Goal: Transaction & Acquisition: Subscribe to service/newsletter

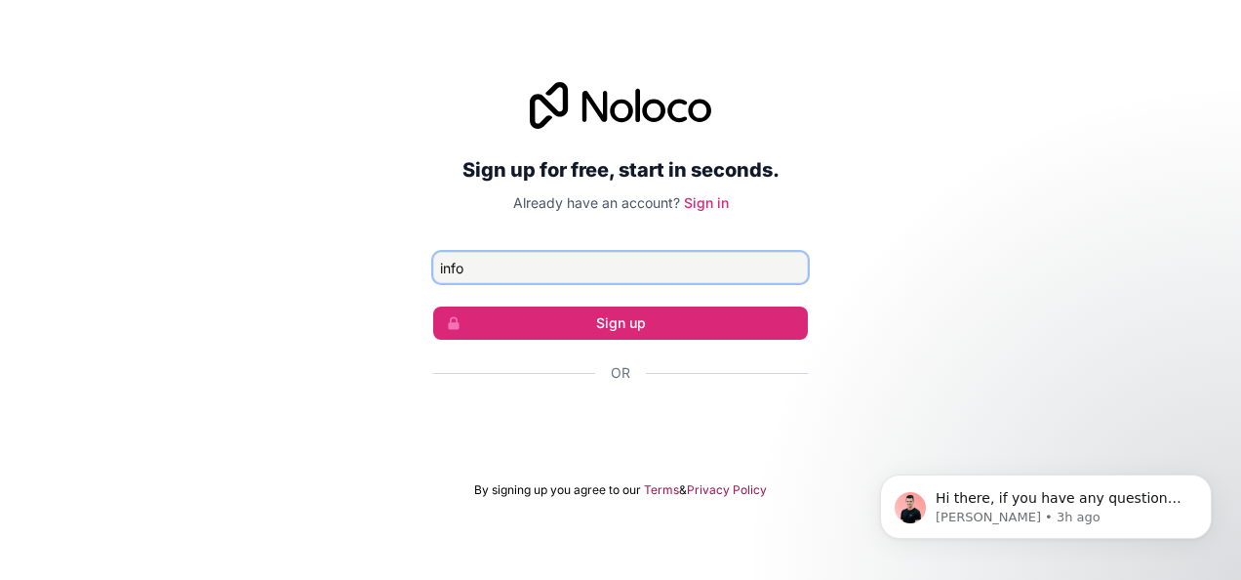
type input "info@themekongclub.org"
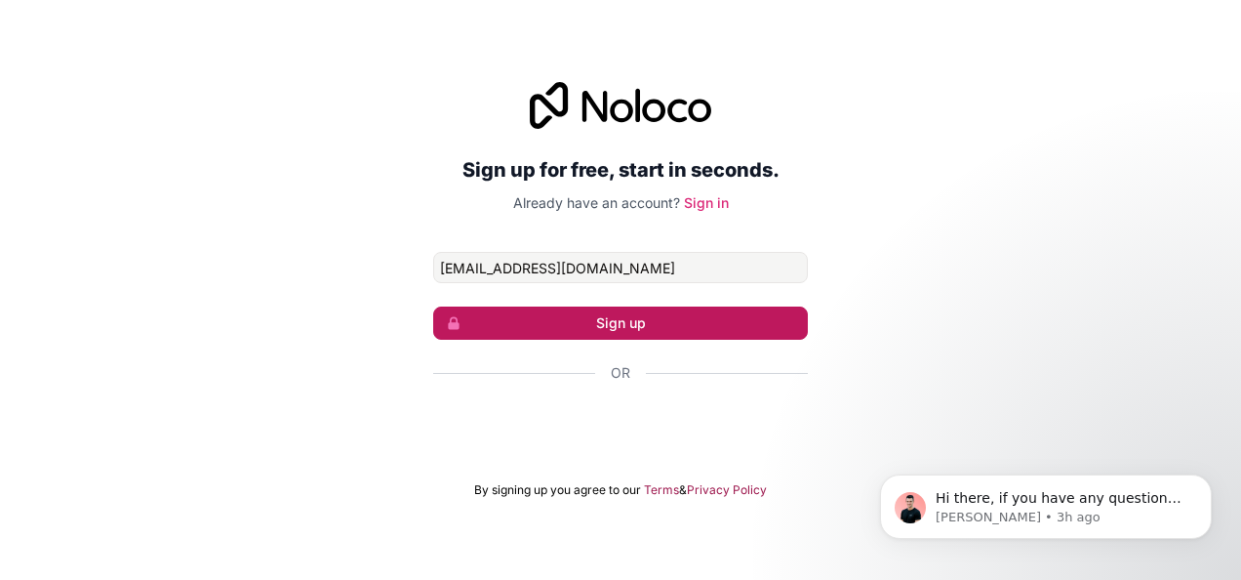
click at [589, 328] on button "Sign up" at bounding box center [620, 322] width 375 height 33
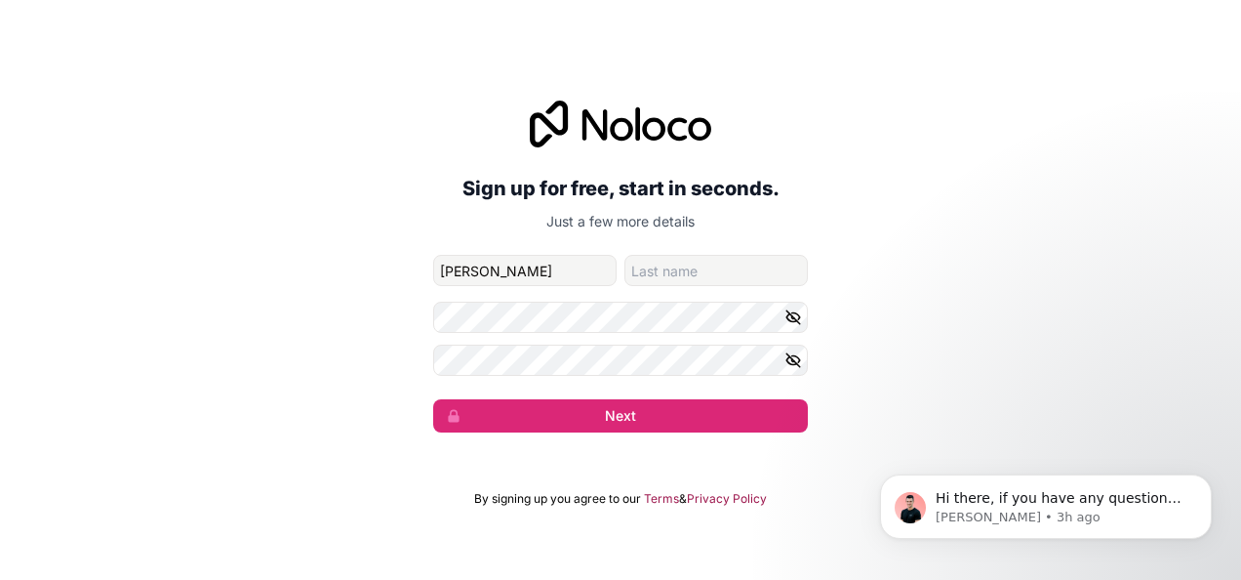
type input "Caterina"
type input "Foti"
click at [445, 184] on h2 "Sign up for free, start in seconds." at bounding box center [620, 188] width 375 height 35
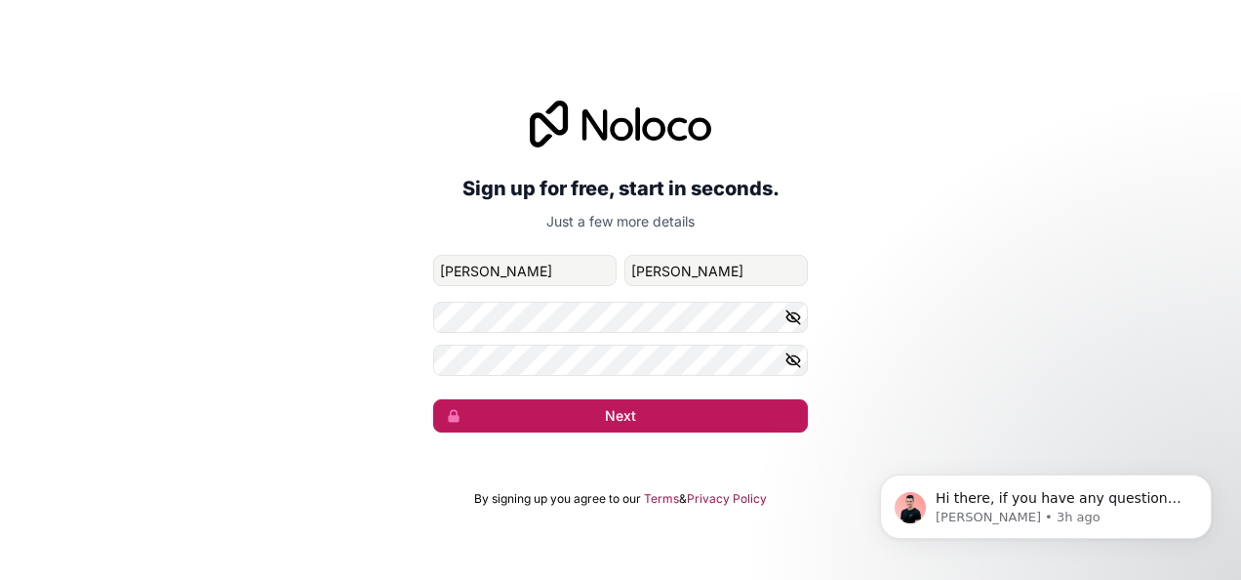
click at [640, 412] on button "Next" at bounding box center [620, 415] width 375 height 33
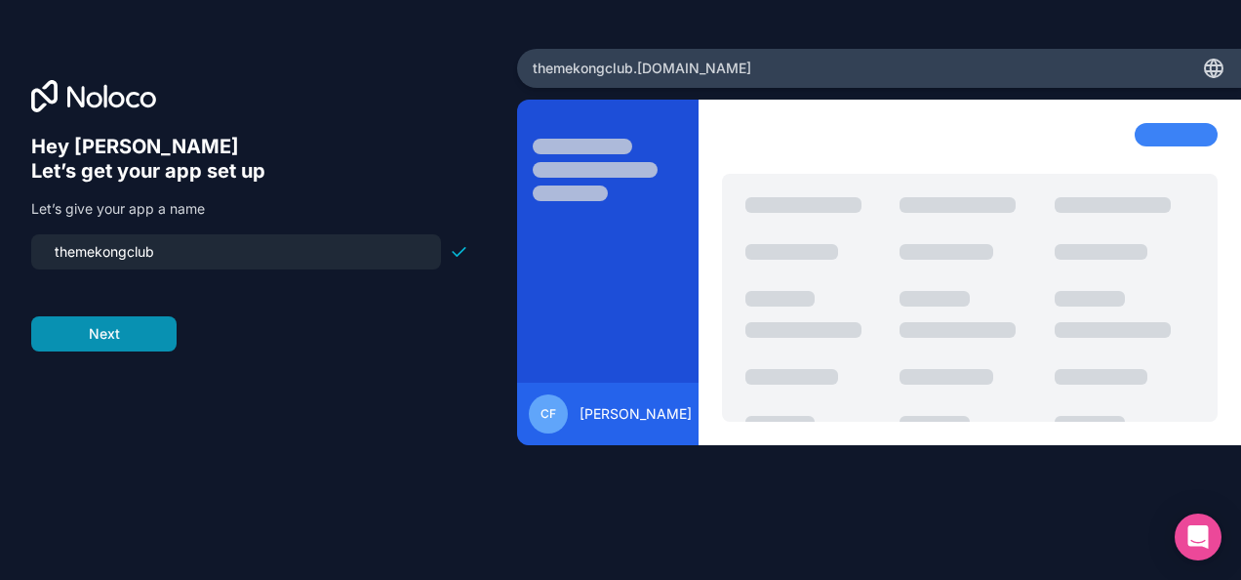
click at [138, 342] on button "Next" at bounding box center [103, 333] width 145 height 35
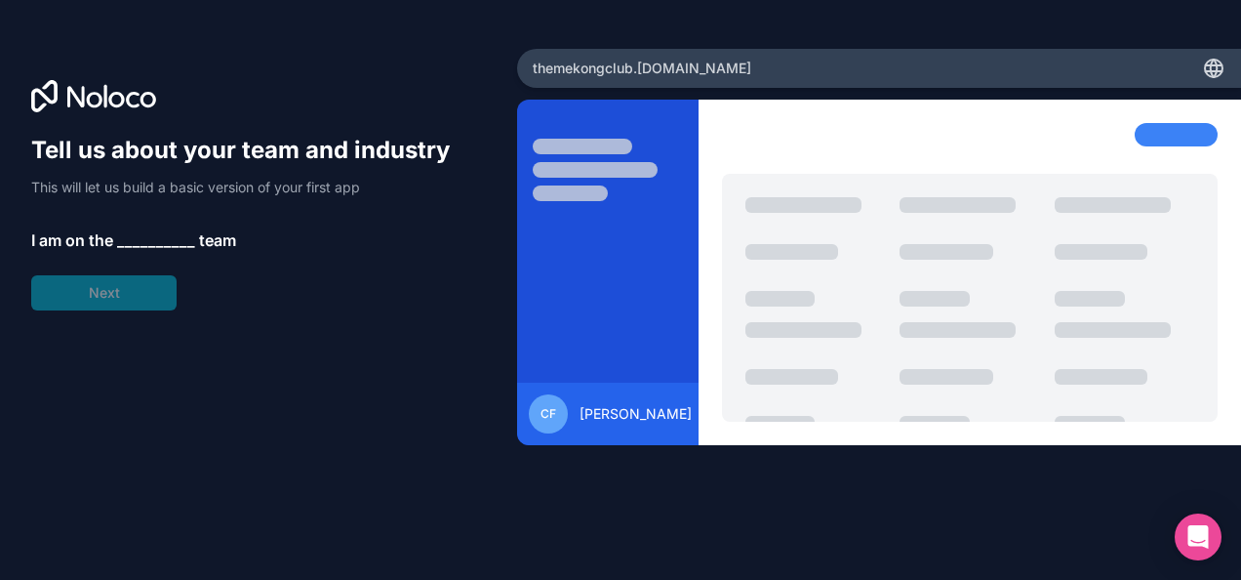
click at [133, 237] on span "__________" at bounding box center [156, 239] width 78 height 23
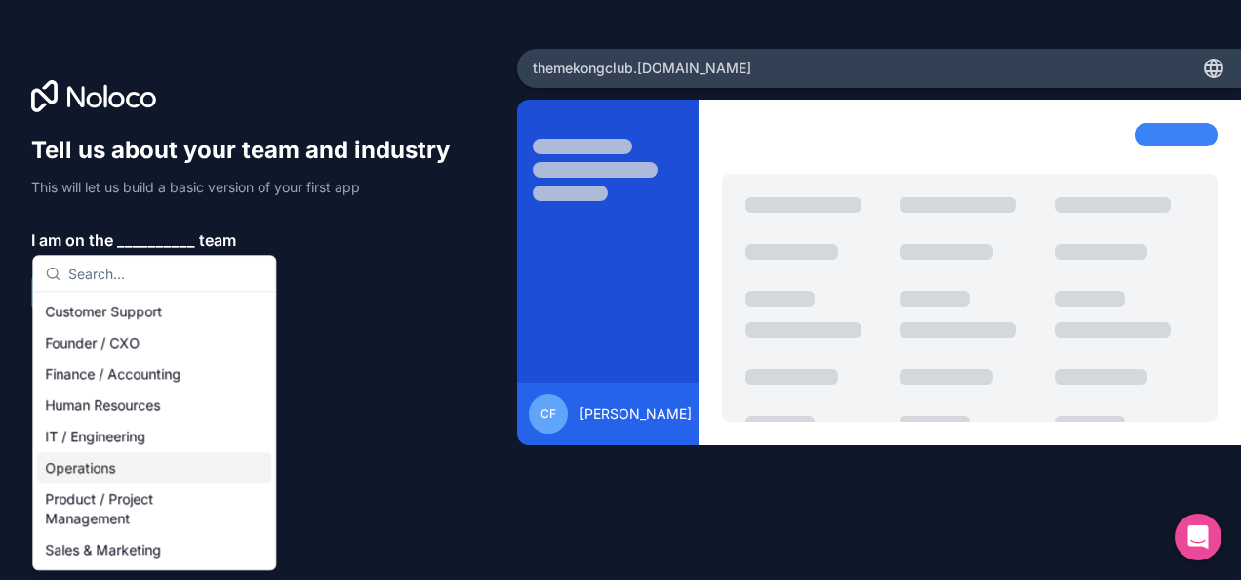
click at [115, 465] on div "Operations" at bounding box center [154, 467] width 234 height 31
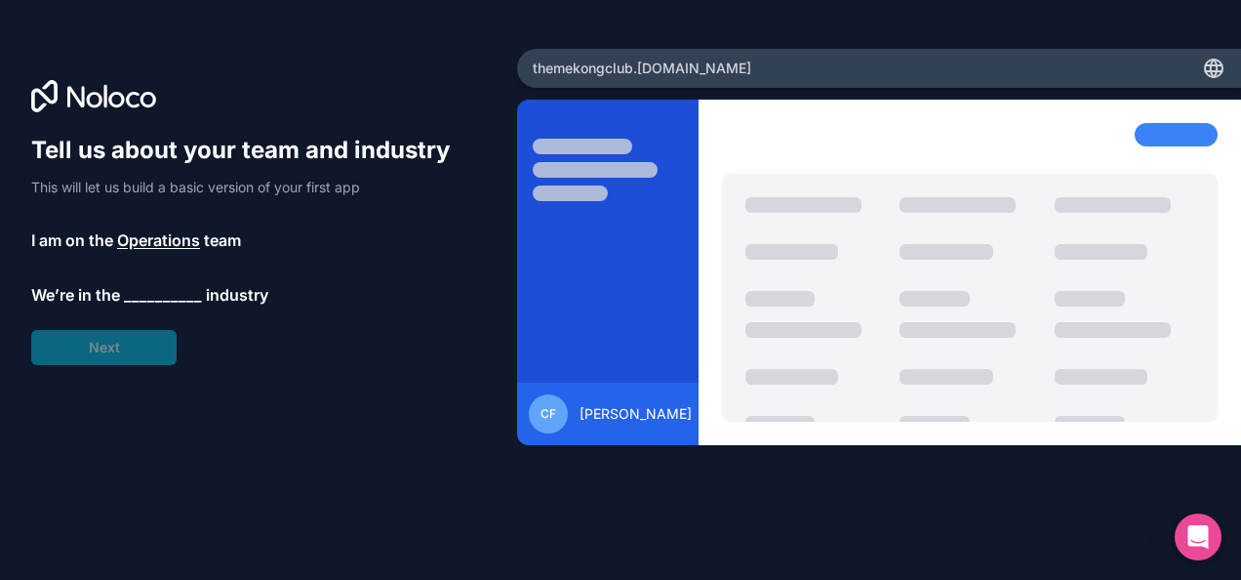
click at [162, 283] on span "__________" at bounding box center [163, 294] width 78 height 23
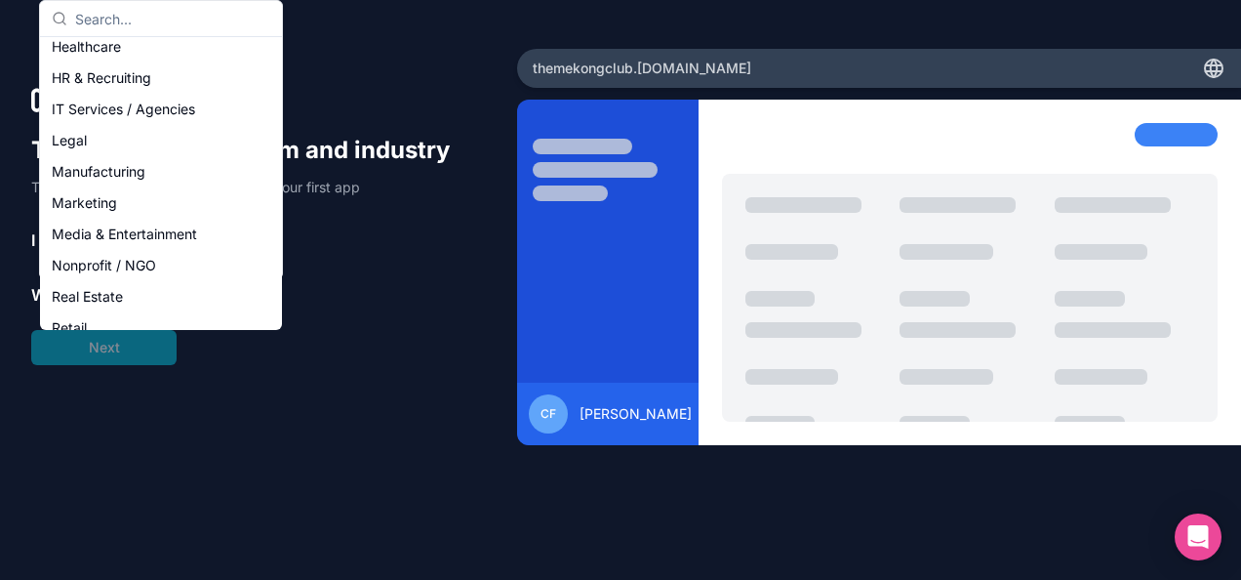
scroll to position [214, 0]
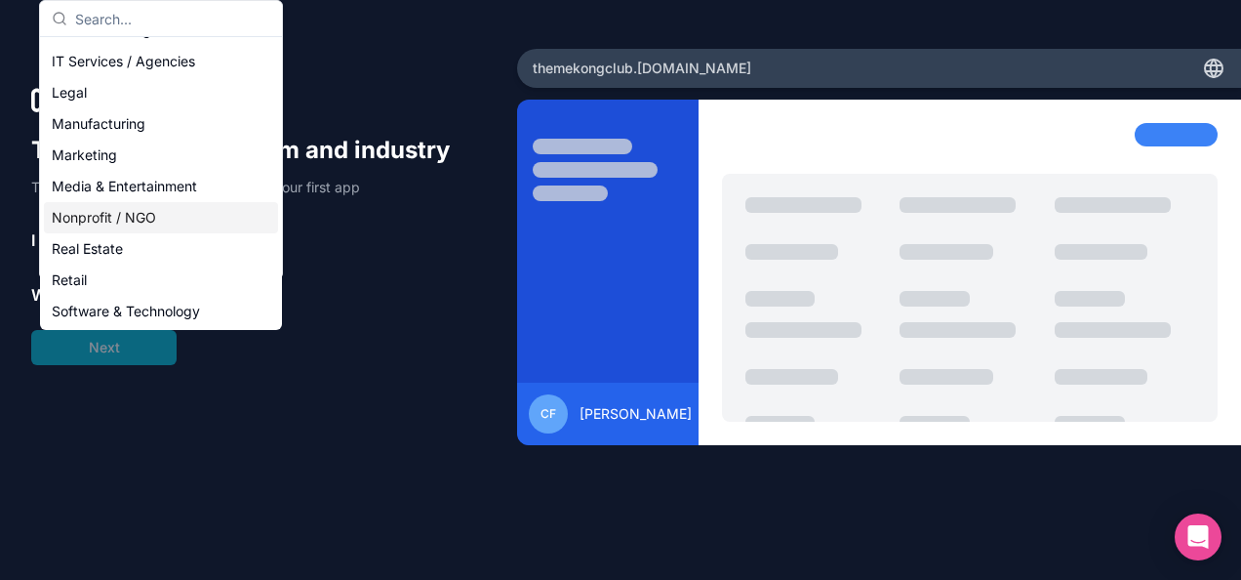
click at [193, 207] on div "Nonprofit / NGO" at bounding box center [161, 217] width 234 height 31
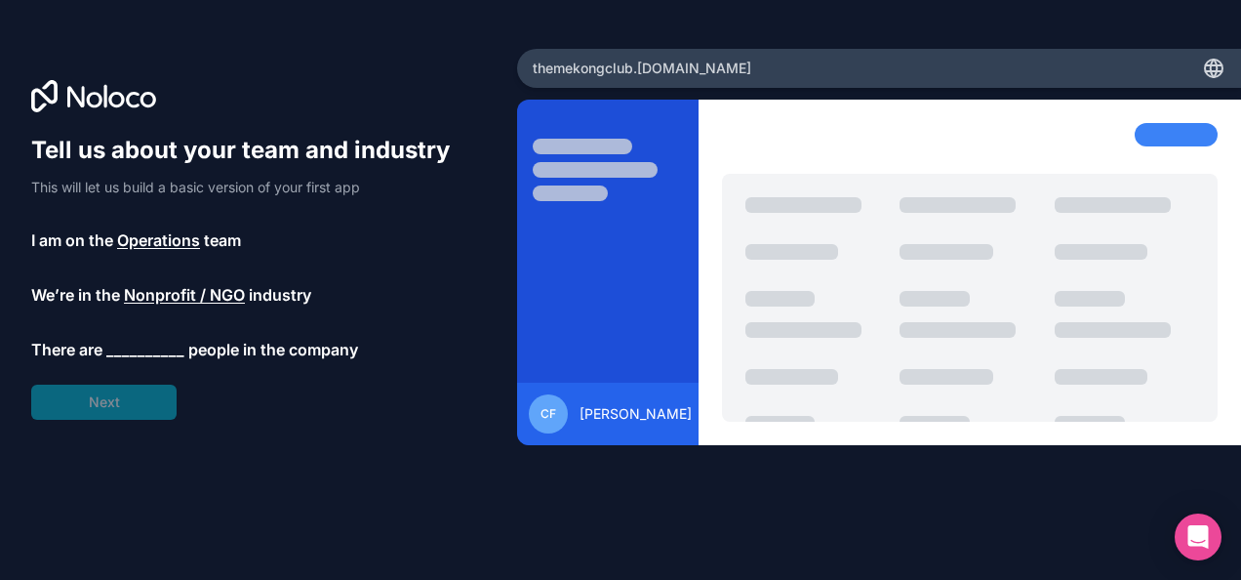
click at [139, 356] on span "__________" at bounding box center [145, 349] width 78 height 23
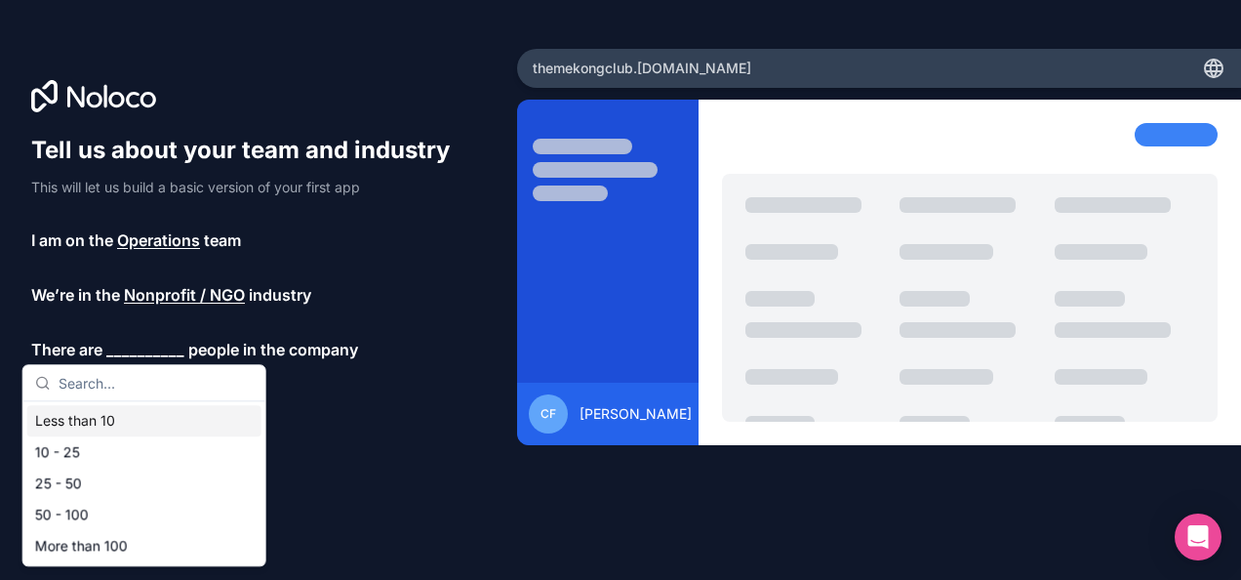
click at [118, 420] on div "Less than 10" at bounding box center [144, 420] width 234 height 31
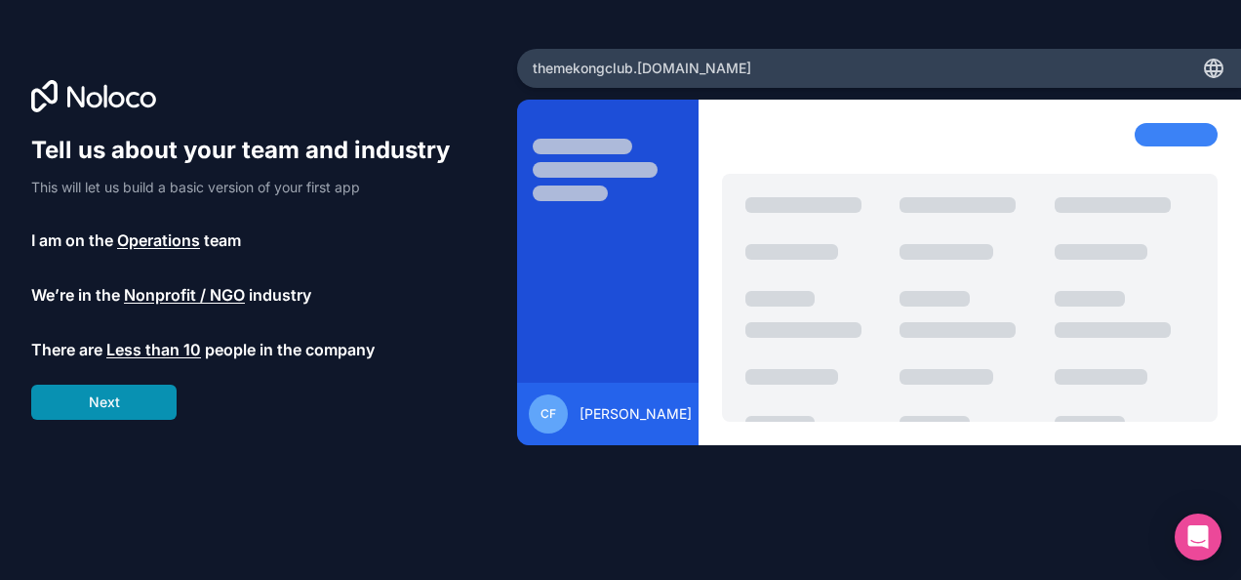
click at [126, 390] on button "Next" at bounding box center [103, 402] width 145 height 35
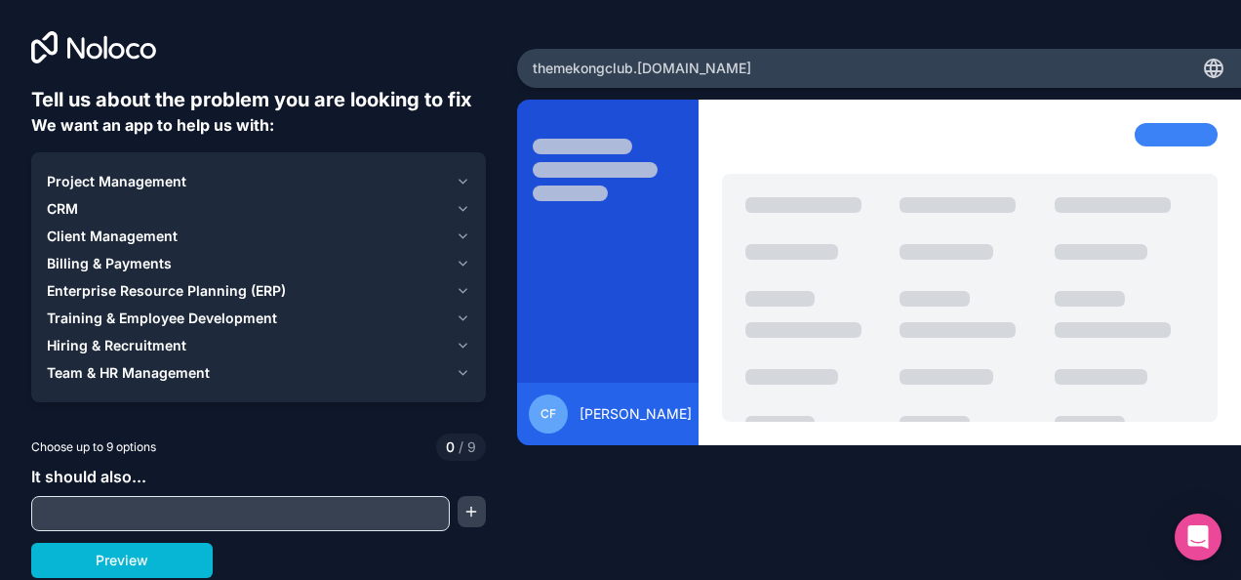
click at [463, 177] on icon "button" at bounding box center [463, 182] width 15 height 16
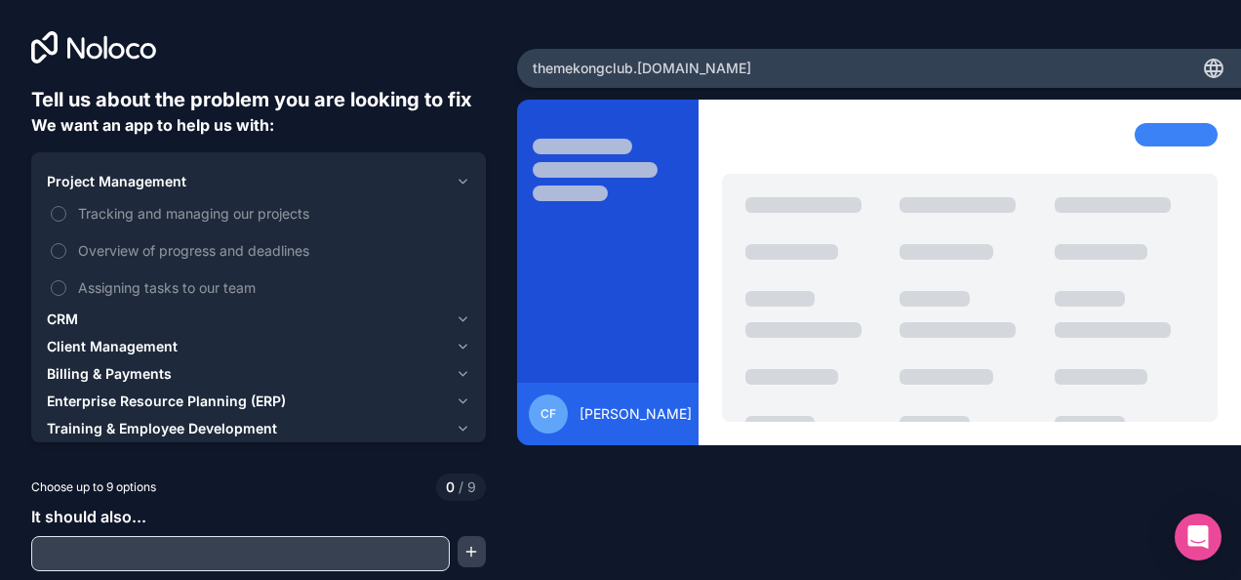
click at [463, 177] on icon "button" at bounding box center [463, 182] width 15 height 16
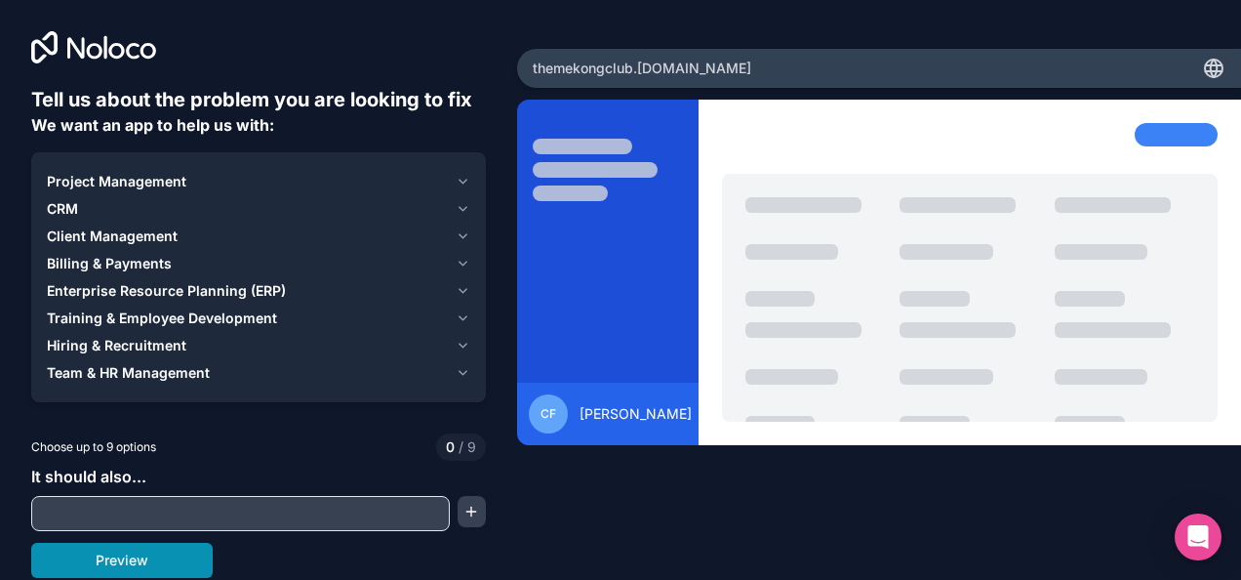
click at [189, 572] on button "Preview" at bounding box center [122, 560] width 182 height 35
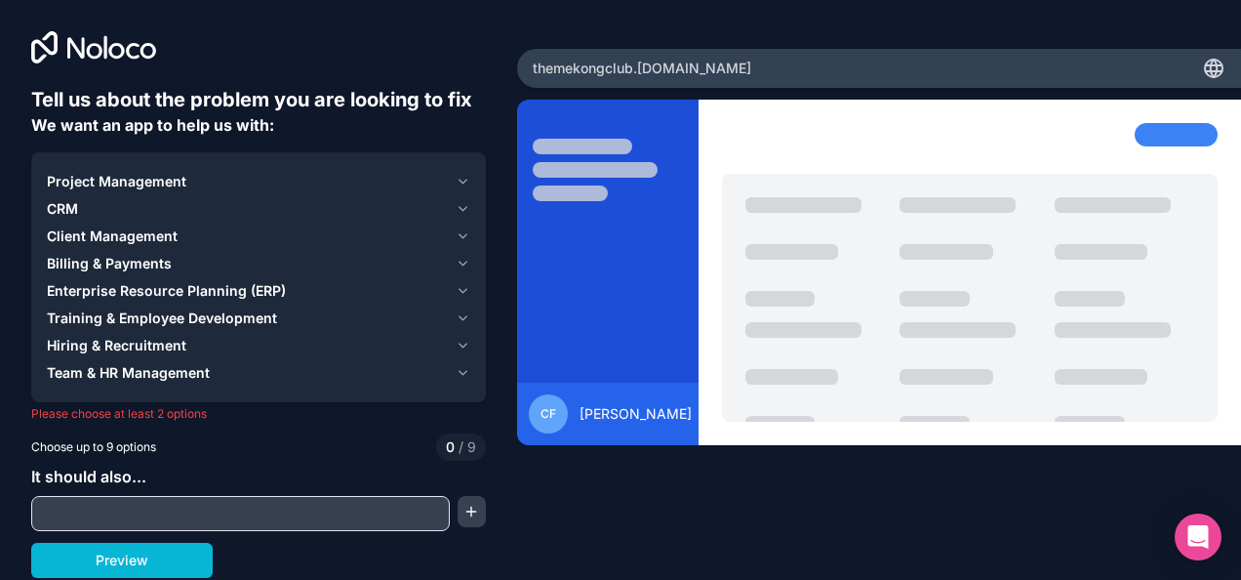
click at [409, 521] on input "text" at bounding box center [240, 513] width 409 height 27
click at [469, 508] on button "button" at bounding box center [472, 511] width 28 height 31
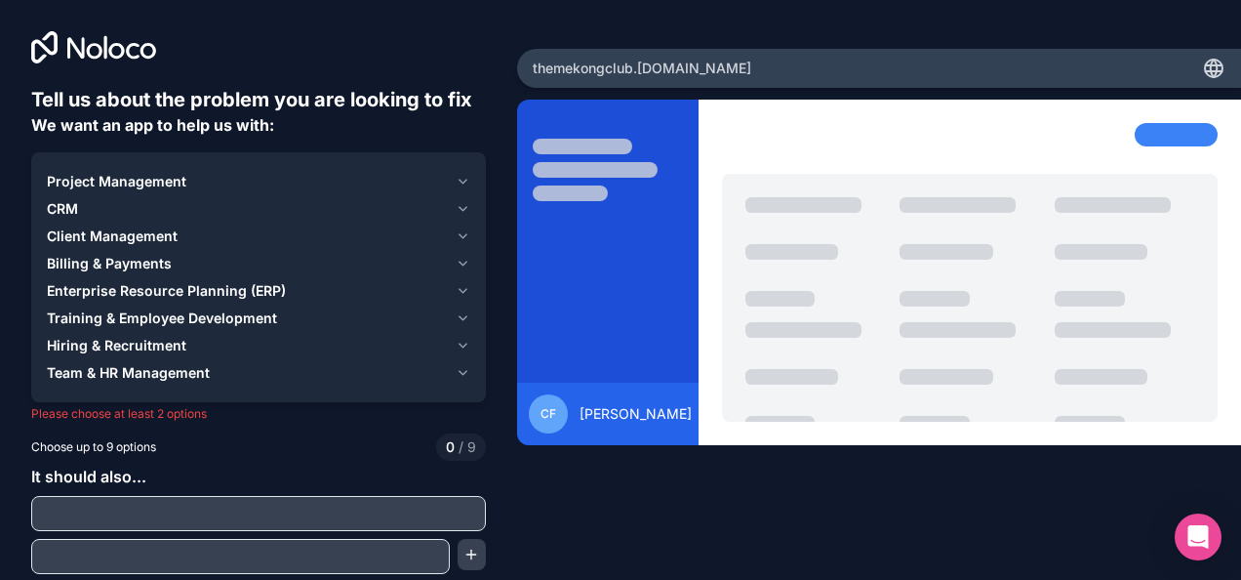
click at [469, 508] on input "text" at bounding box center [258, 513] width 445 height 27
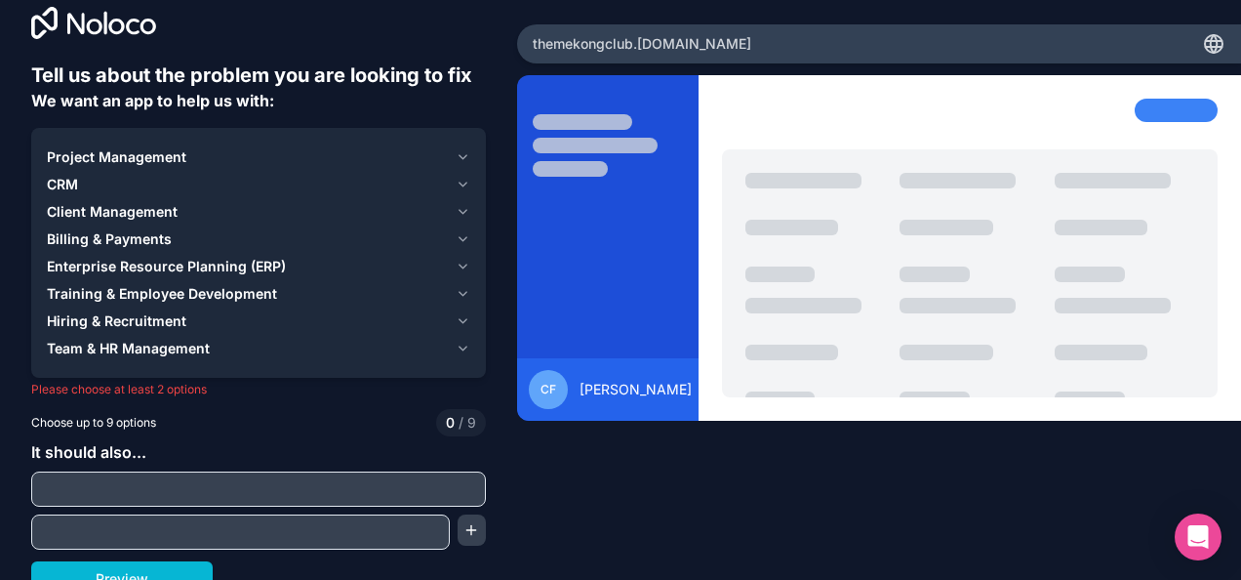
scroll to position [21, 0]
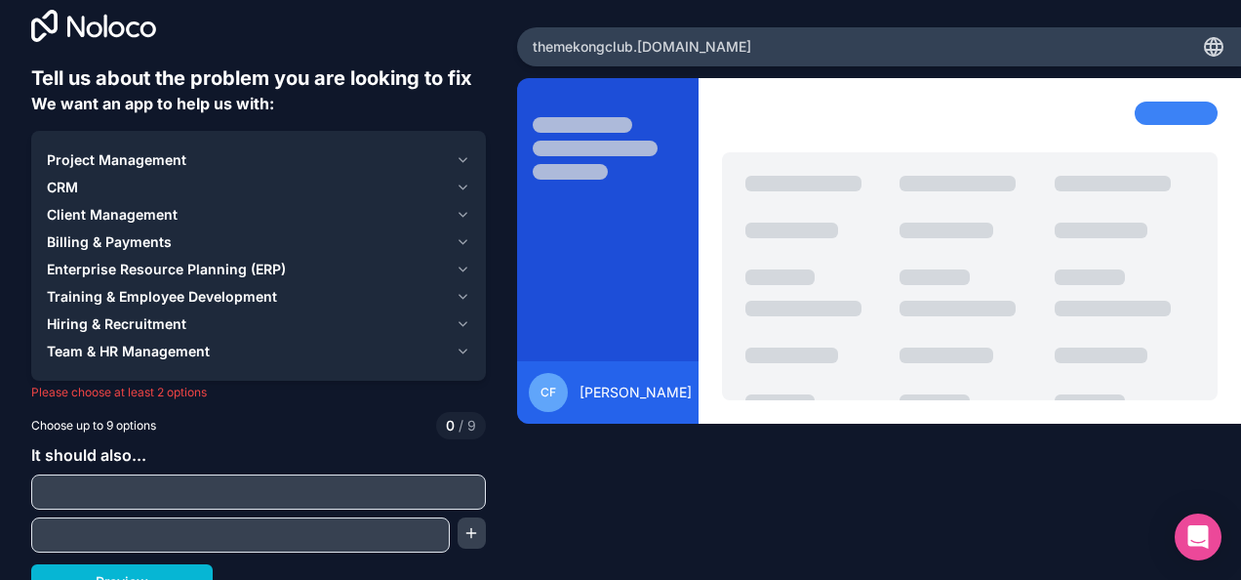
click at [448, 156] on button "Project Management" at bounding box center [259, 159] width 424 height 27
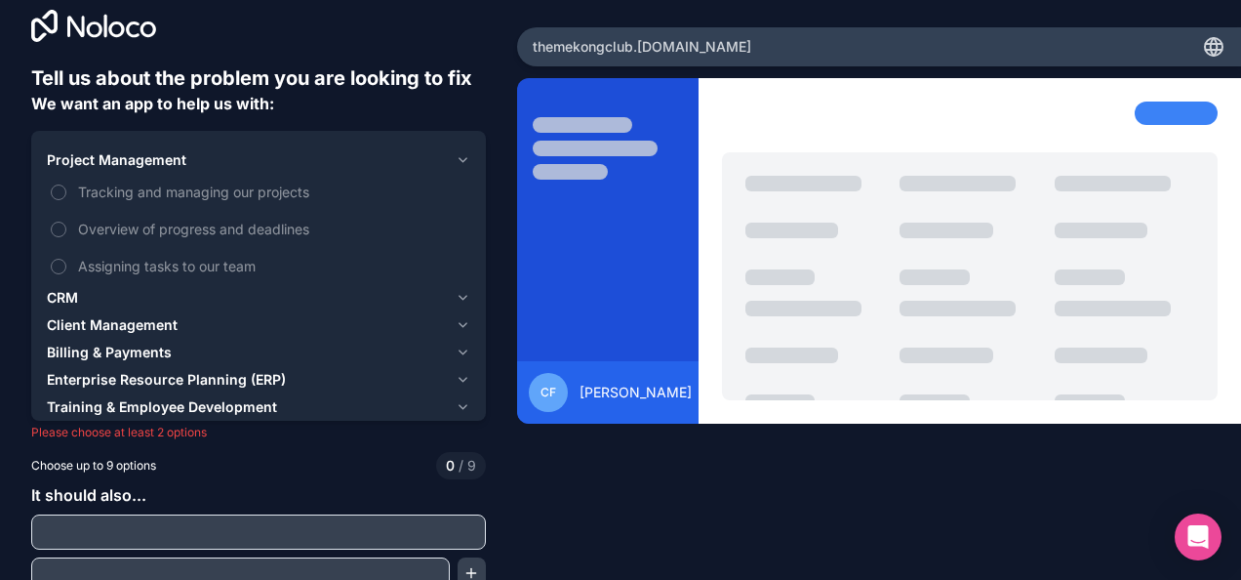
click at [457, 300] on icon "button" at bounding box center [463, 298] width 15 height 16
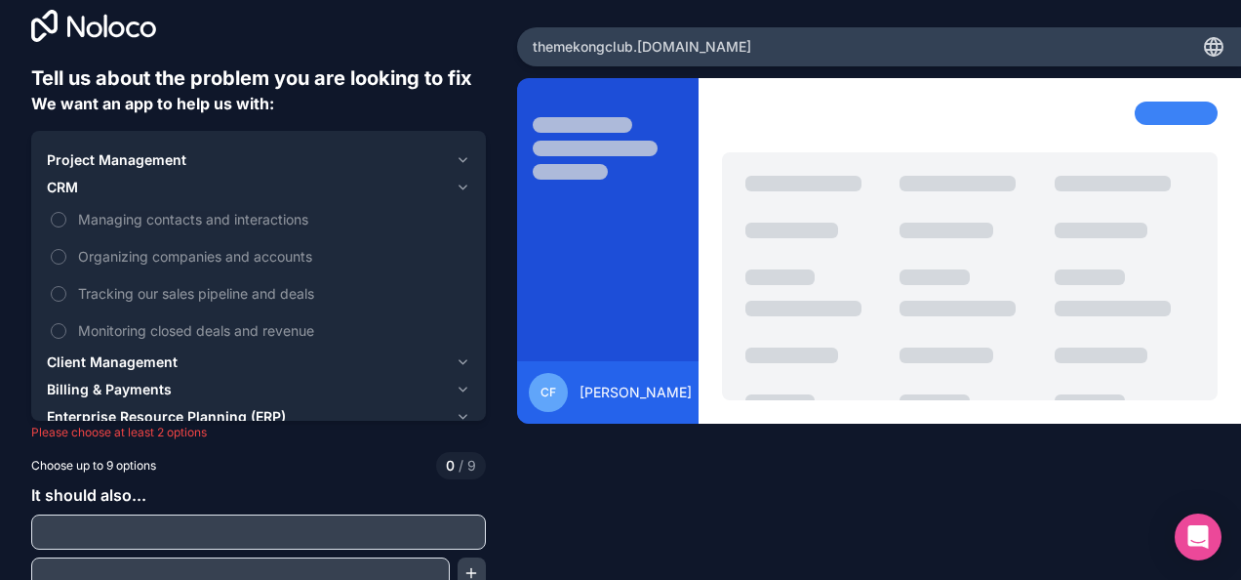
click at [456, 363] on icon "button" at bounding box center [463, 362] width 15 height 16
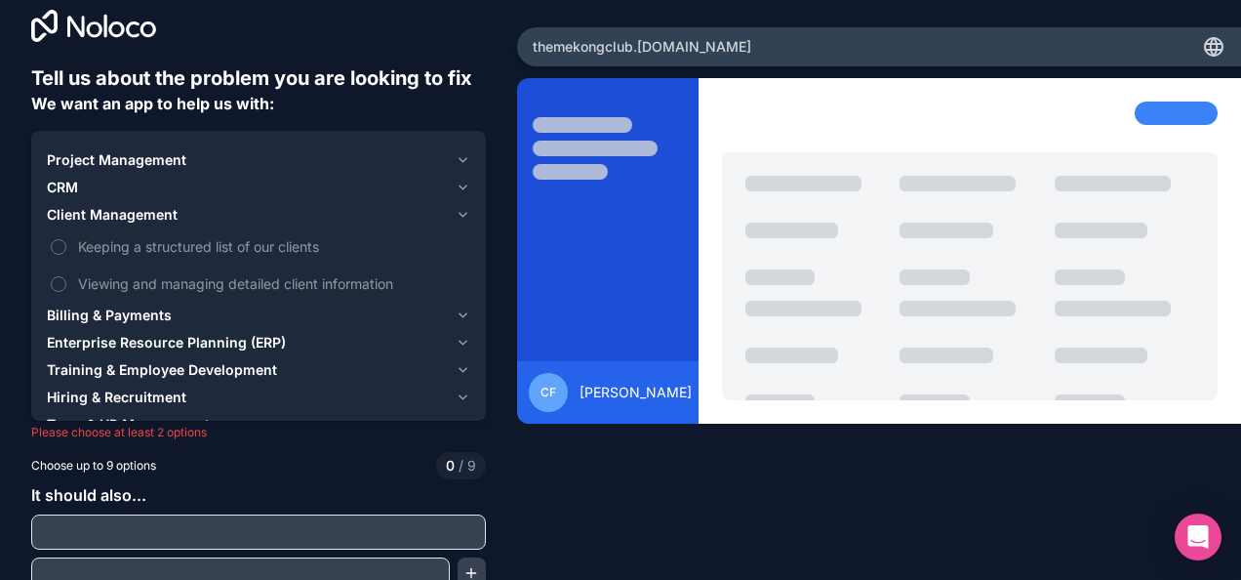
click at [459, 316] on icon "button" at bounding box center [463, 315] width 15 height 16
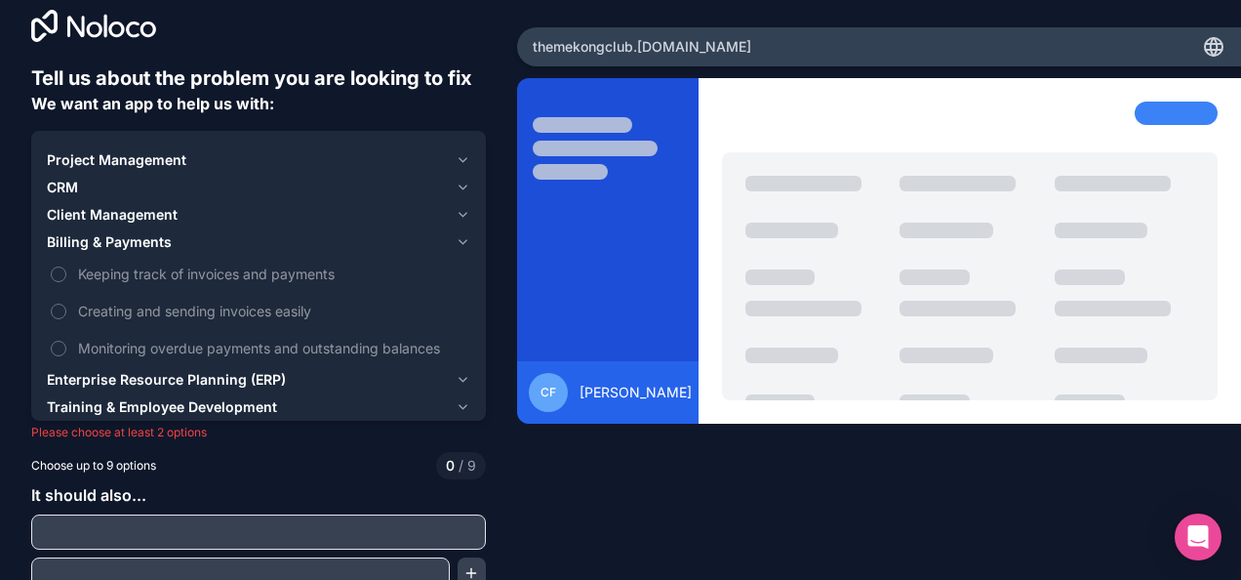
click at [456, 375] on icon "button" at bounding box center [463, 380] width 15 height 16
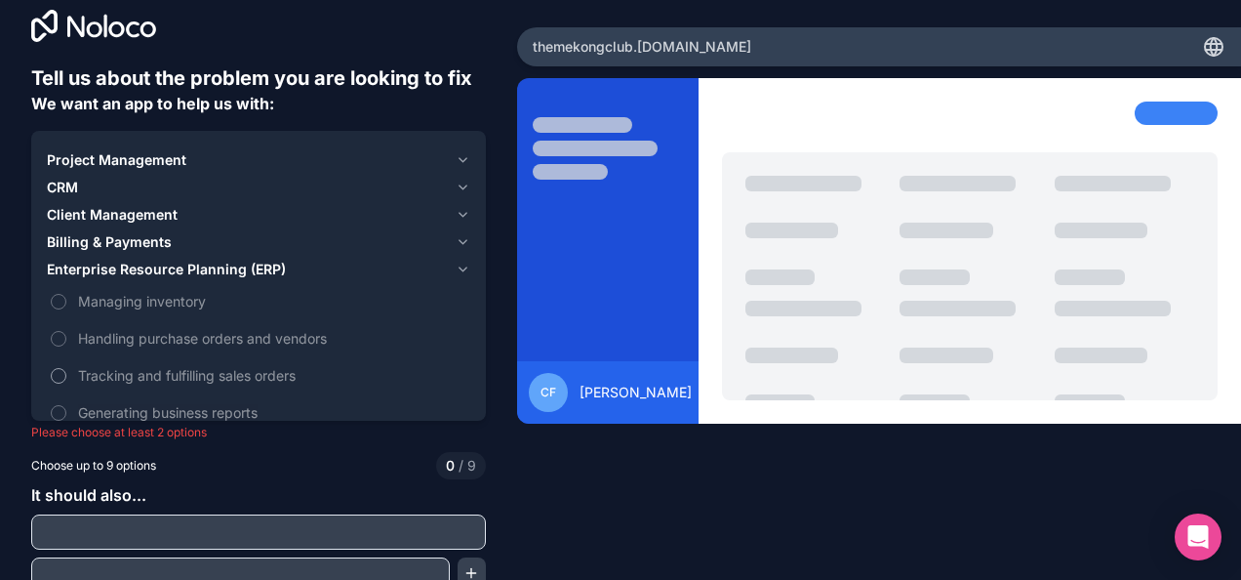
scroll to position [81, 0]
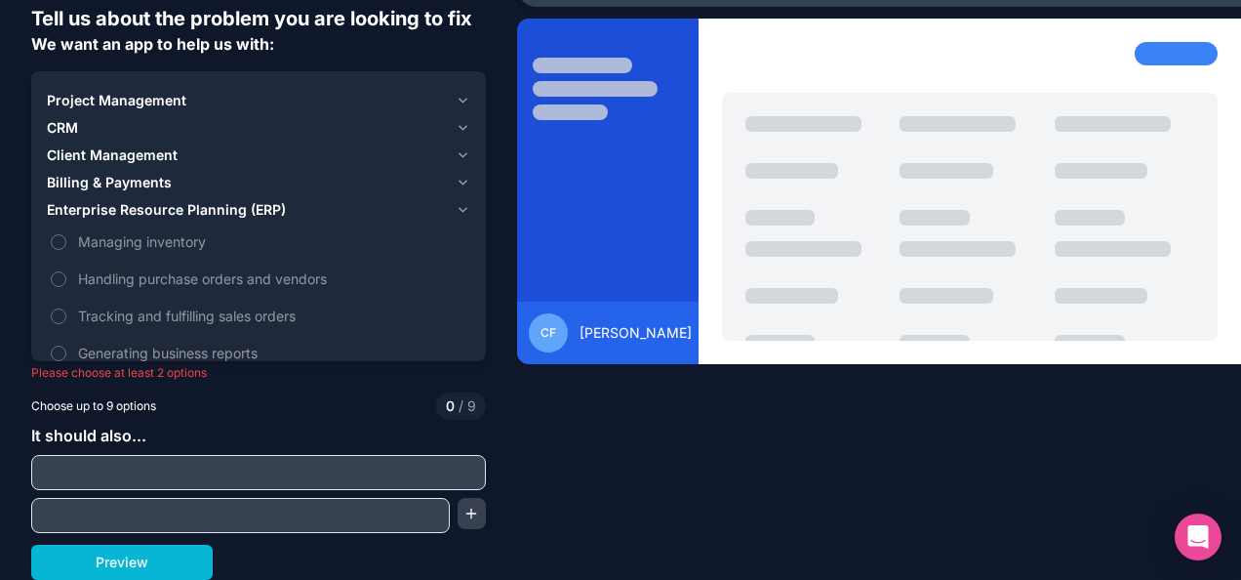
click at [452, 199] on button "Enterprise Resource Planning (ERP)" at bounding box center [259, 209] width 424 height 27
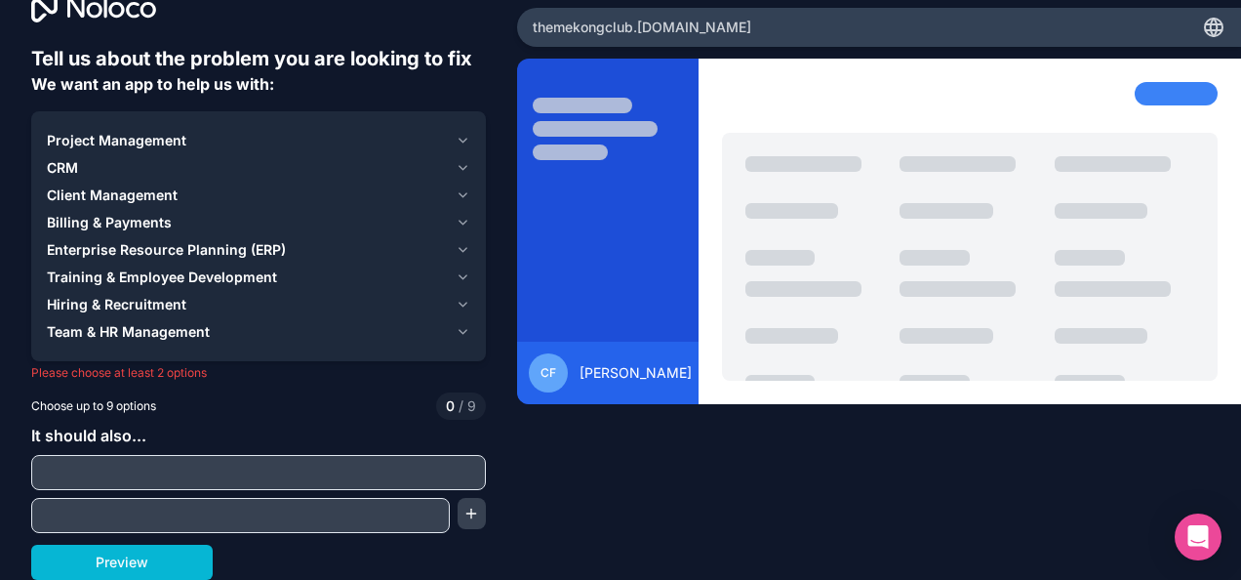
scroll to position [41, 0]
click at [461, 335] on icon "button" at bounding box center [463, 332] width 15 height 16
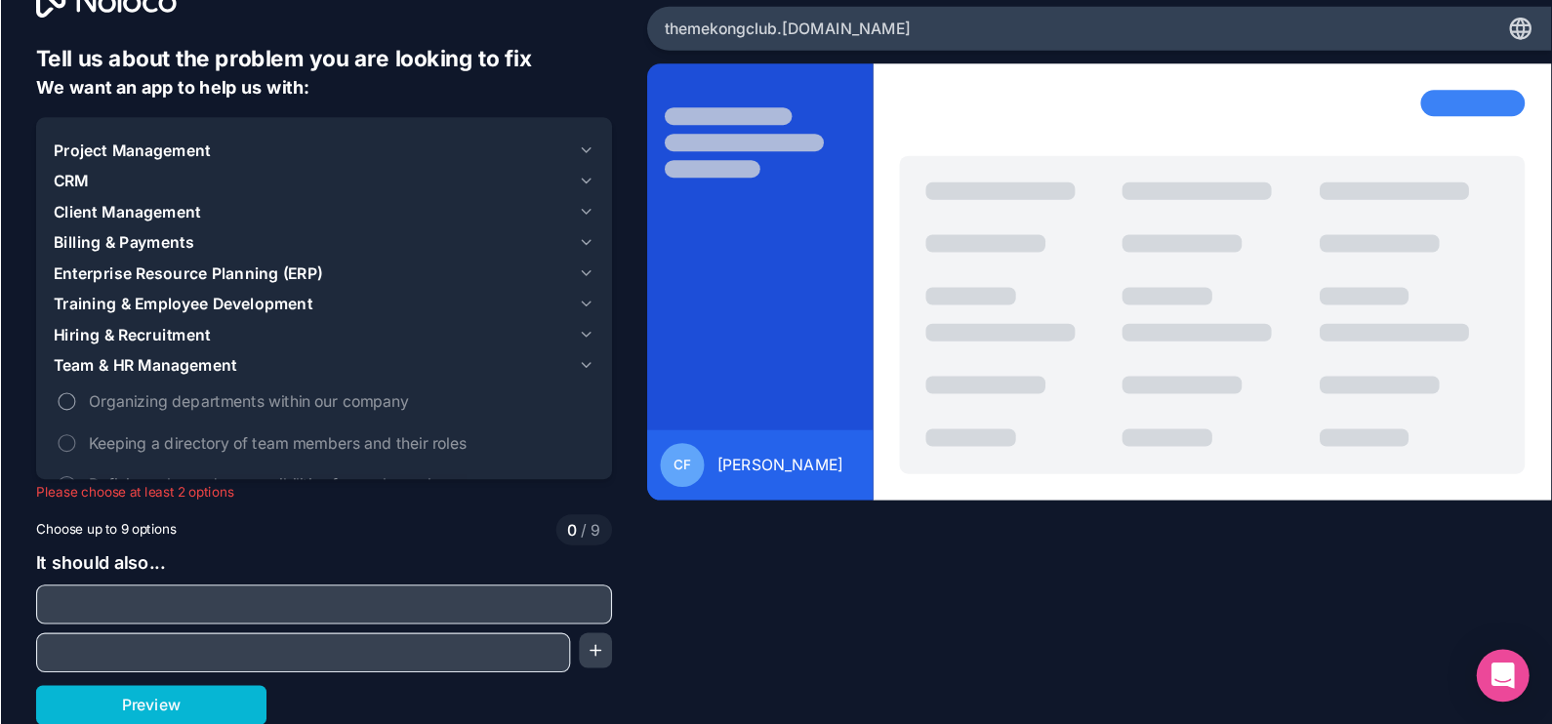
scroll to position [6, 0]
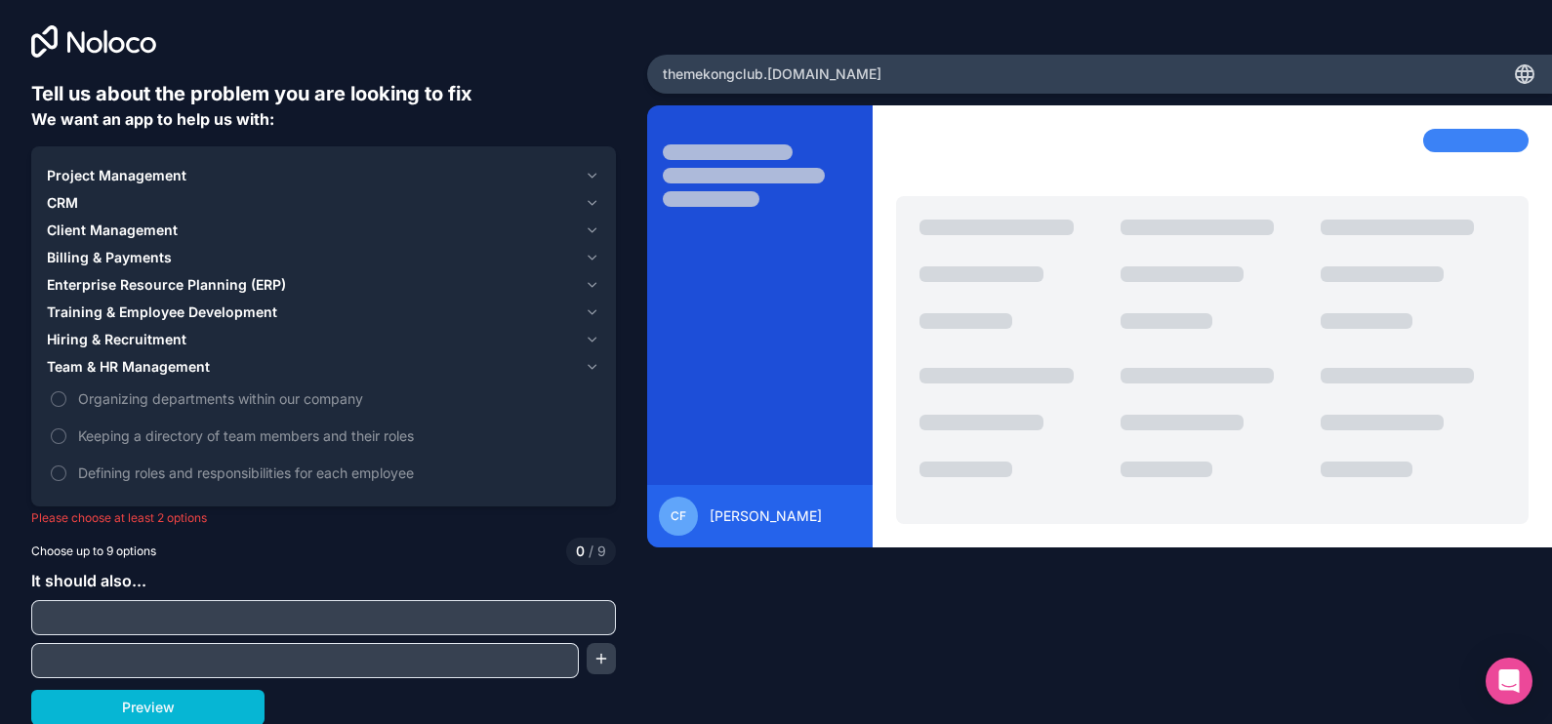
click at [585, 369] on icon "button" at bounding box center [592, 367] width 15 height 16
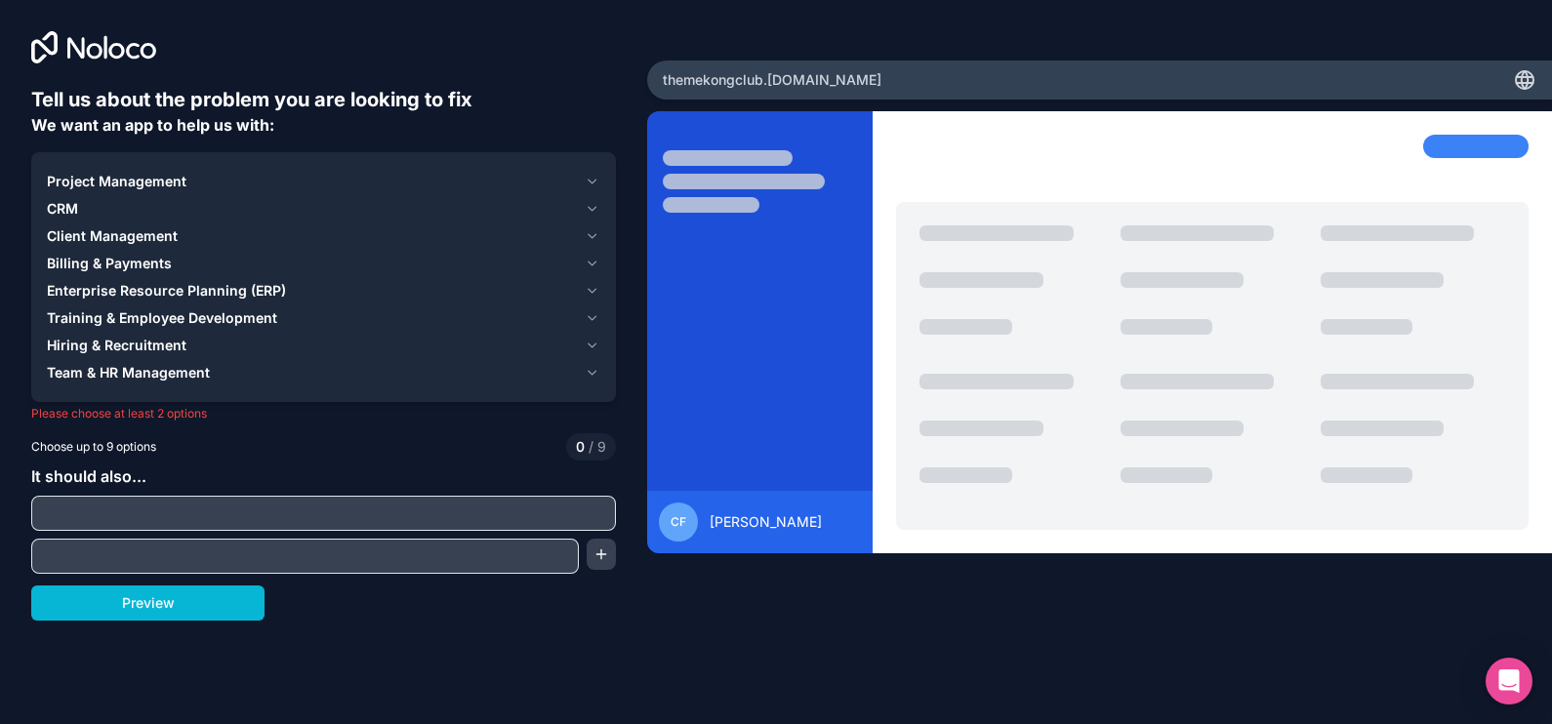
click at [588, 175] on icon "button" at bounding box center [592, 182] width 15 height 16
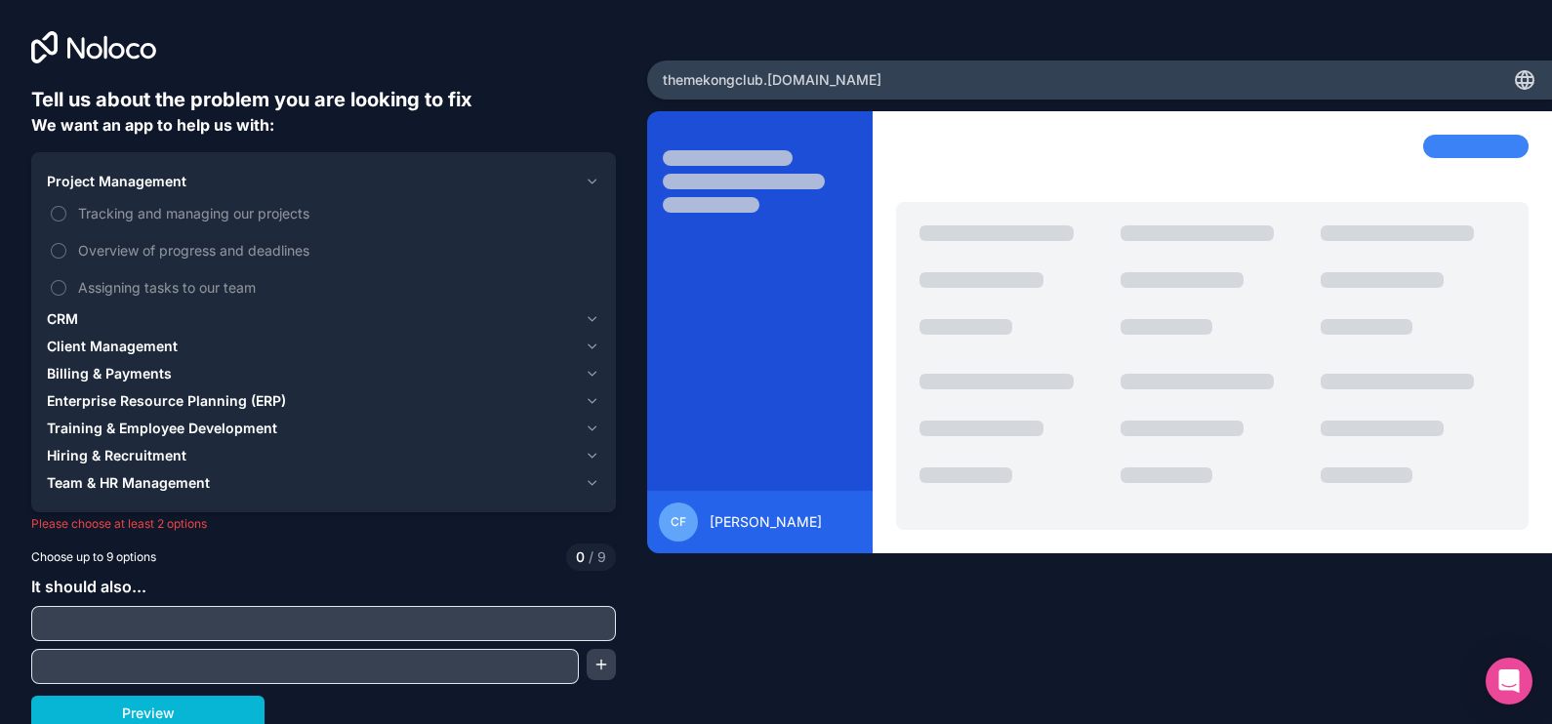
click at [588, 175] on icon "button" at bounding box center [592, 182] width 15 height 16
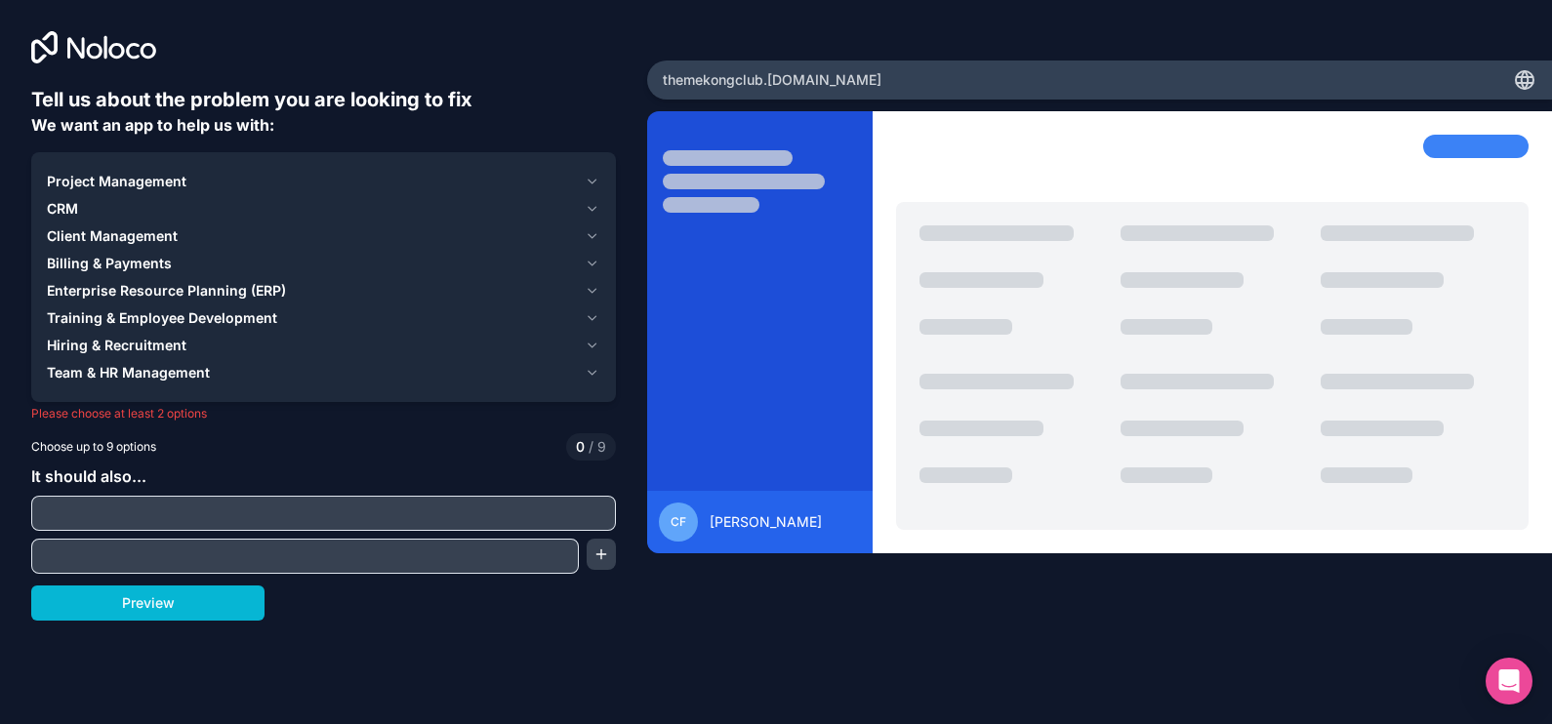
click at [590, 178] on icon "button" at bounding box center [592, 182] width 15 height 16
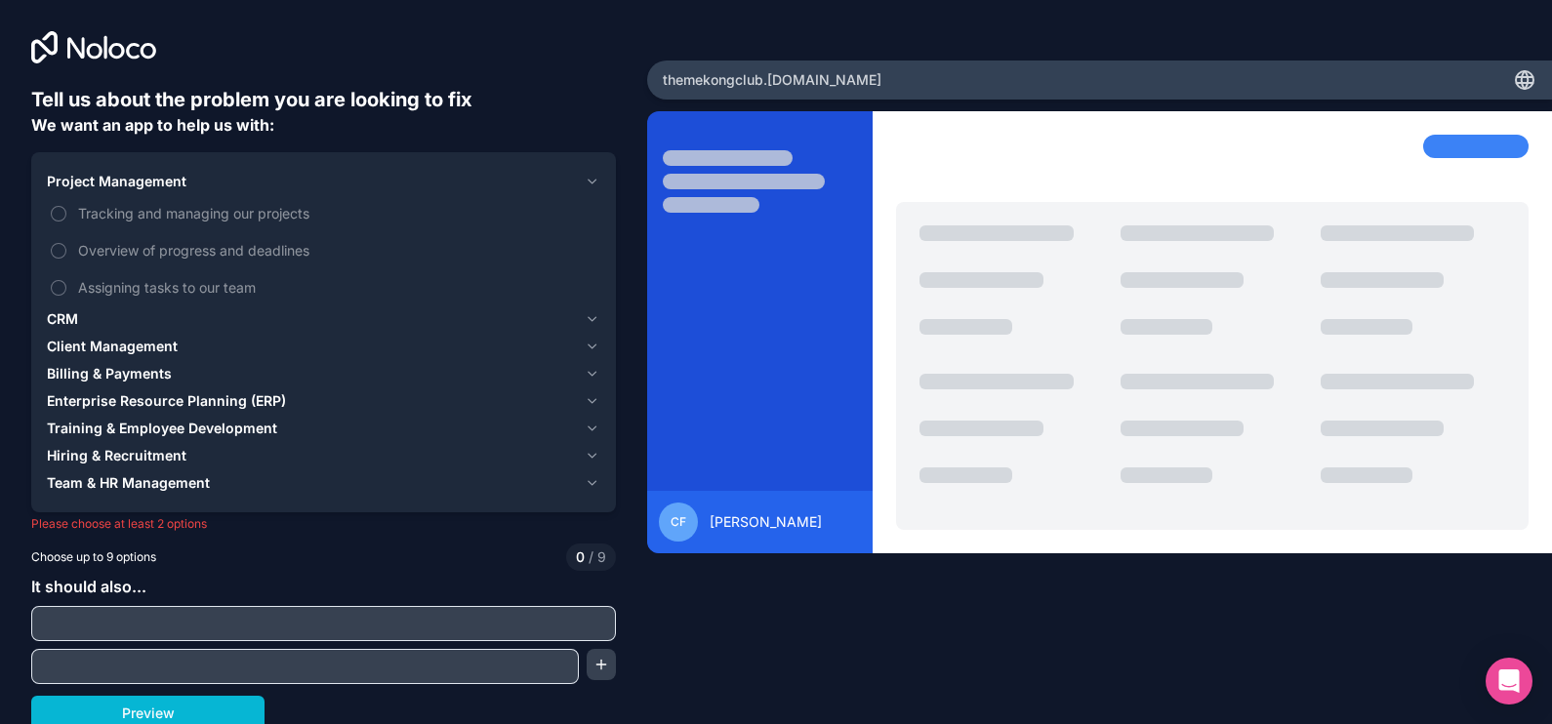
click at [590, 178] on icon "button" at bounding box center [592, 182] width 15 height 16
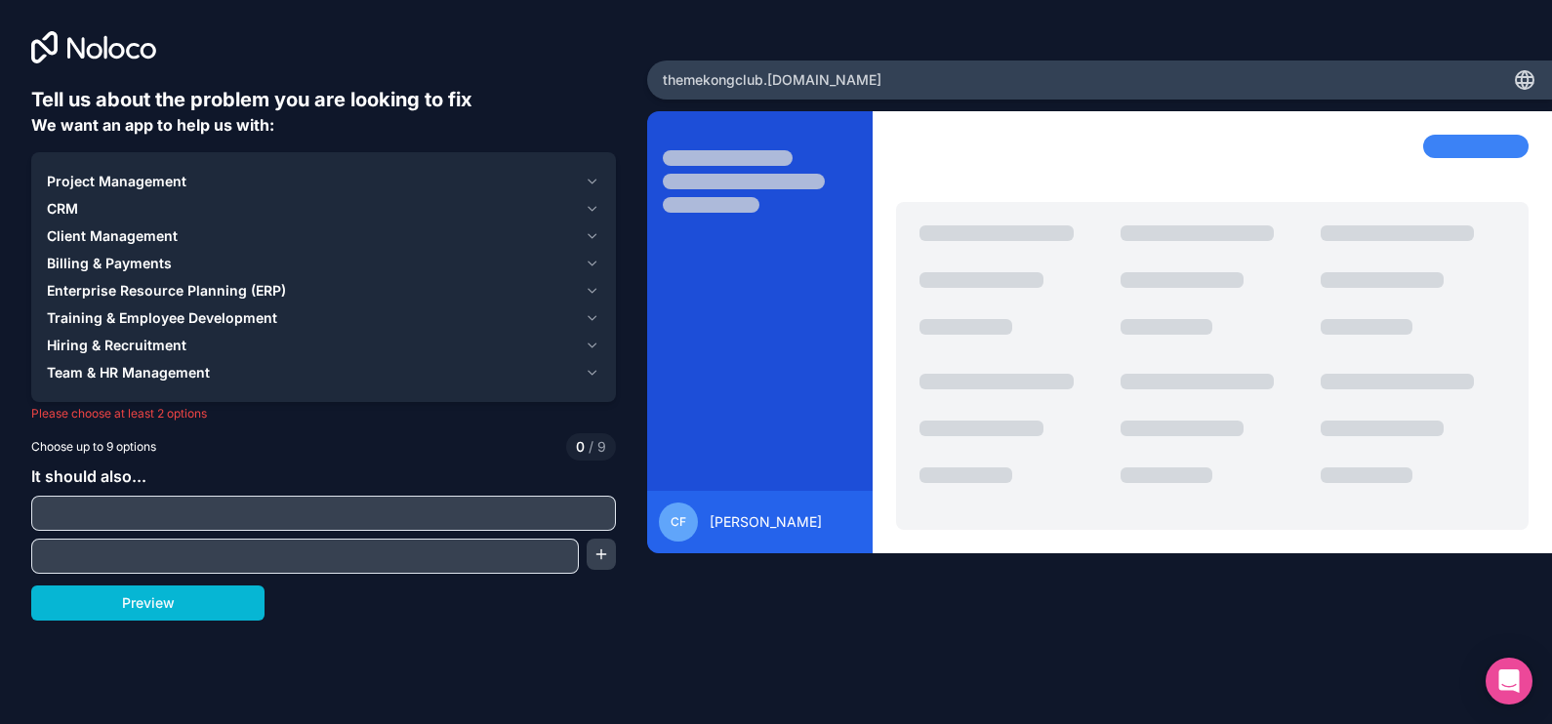
click at [587, 210] on icon "button" at bounding box center [592, 209] width 15 height 16
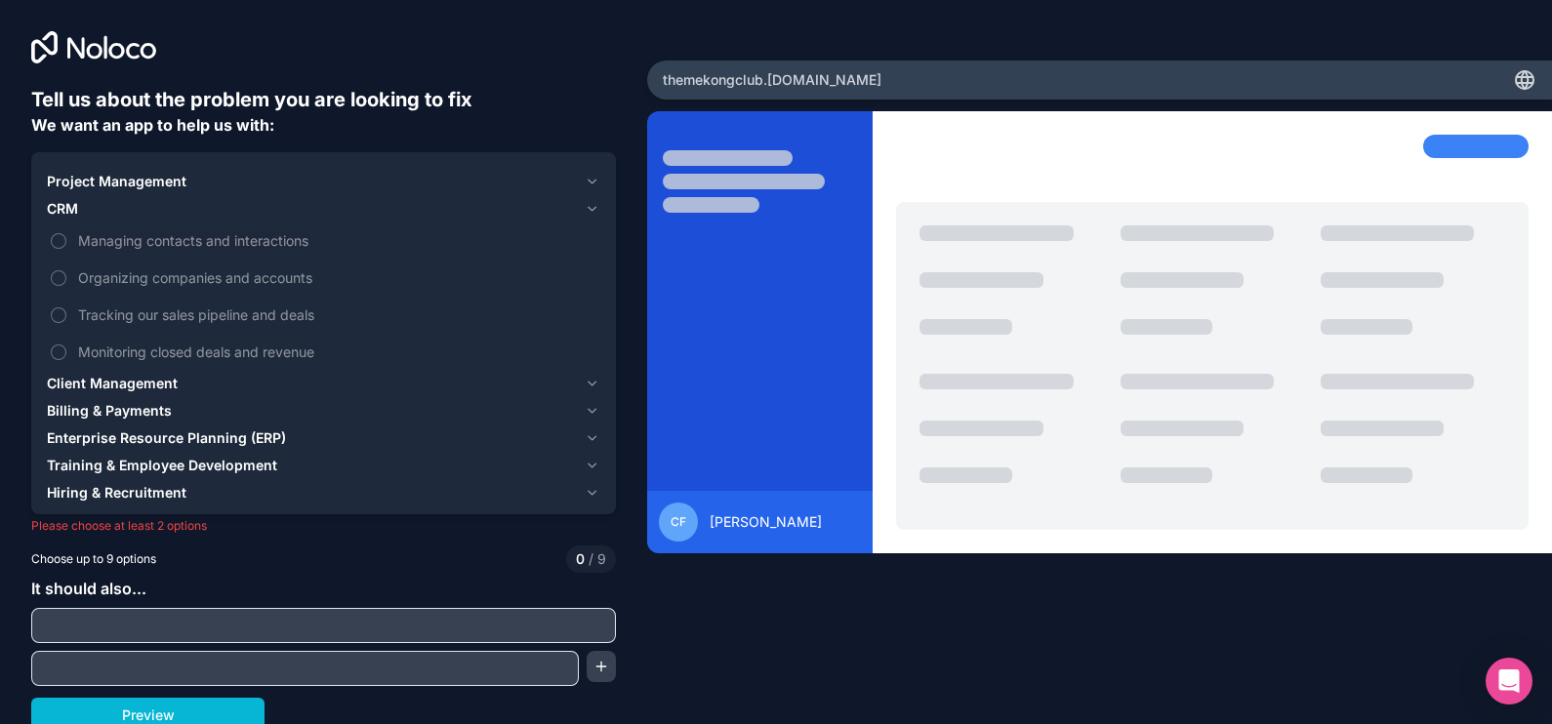
click at [588, 181] on icon "button" at bounding box center [592, 182] width 15 height 16
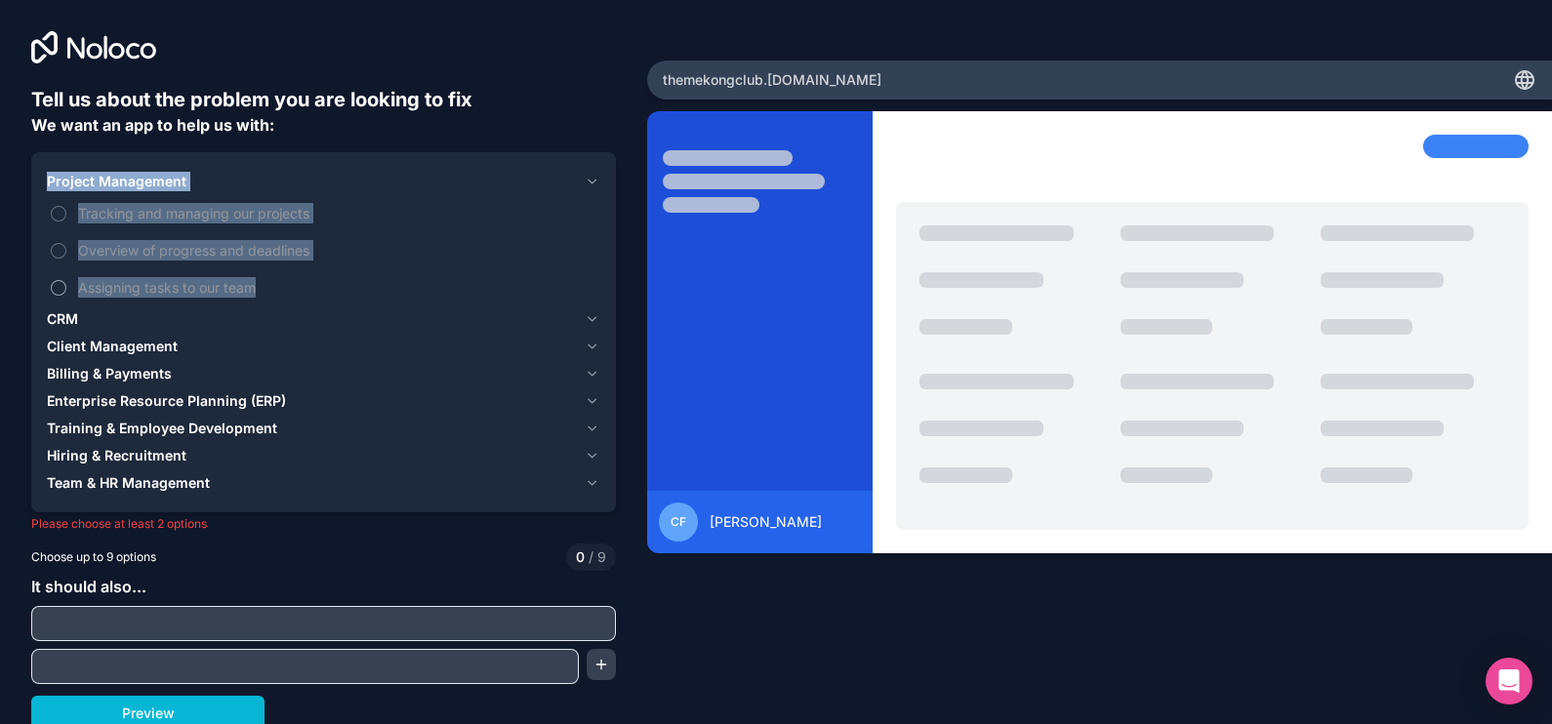
drag, startPoint x: 42, startPoint y: 171, endPoint x: 284, endPoint y: 292, distance: 270.6
click at [284, 292] on div "Project Management Tracking and managing our projects Overview of progress and …" at bounding box center [323, 332] width 585 height 360
copy div "Project Management Tracking and managing our projects Overview of progress and …"
click at [575, 315] on button "CRM" at bounding box center [323, 318] width 553 height 27
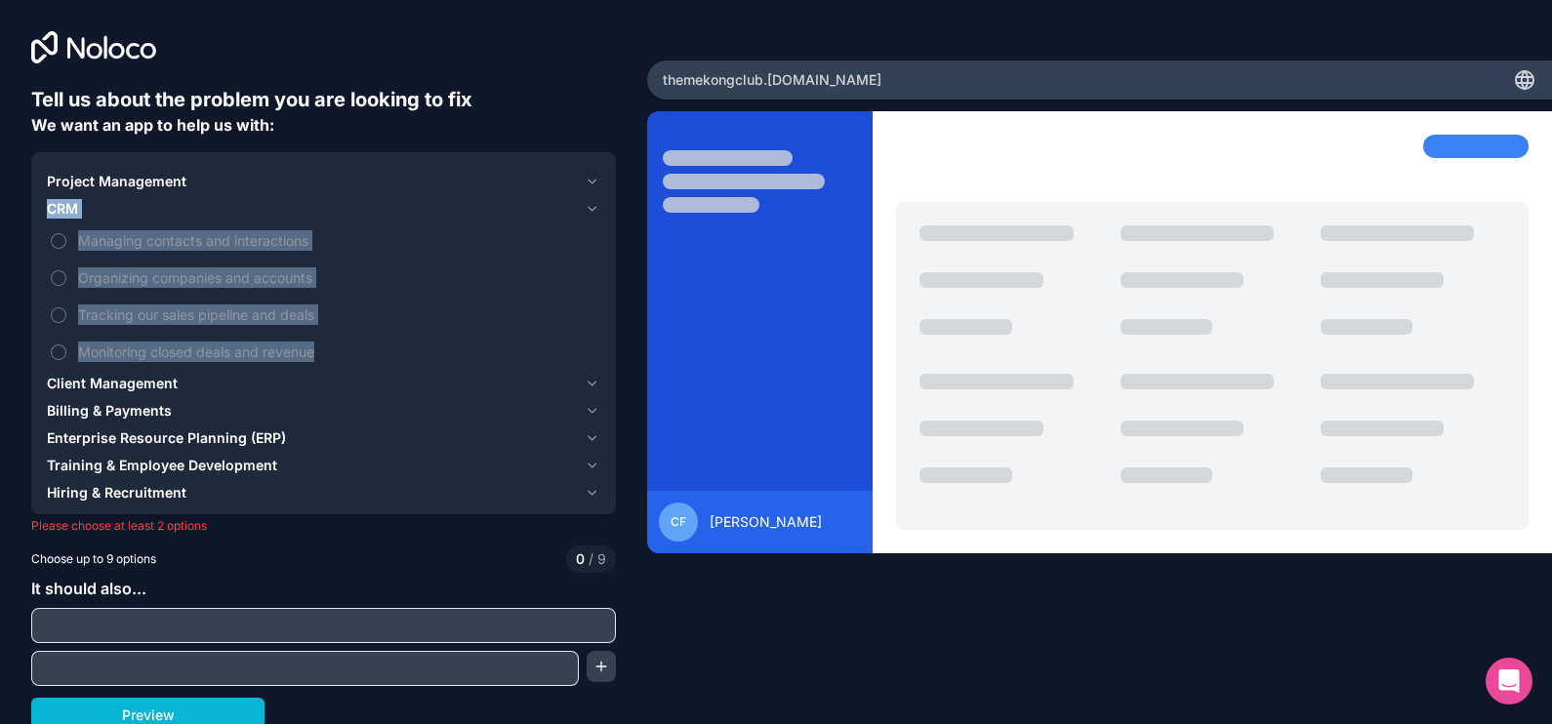
drag, startPoint x: 336, startPoint y: 346, endPoint x: 48, endPoint y: 215, distance: 316.6
click at [48, 215] on div "CRM Managing contacts and interactions Organizing companies and accounts Tracki…" at bounding box center [323, 282] width 553 height 175
copy div "CRM Managing contacts and interactions Organizing companies and accounts Tracki…"
click at [585, 204] on icon "button" at bounding box center [592, 209] width 15 height 16
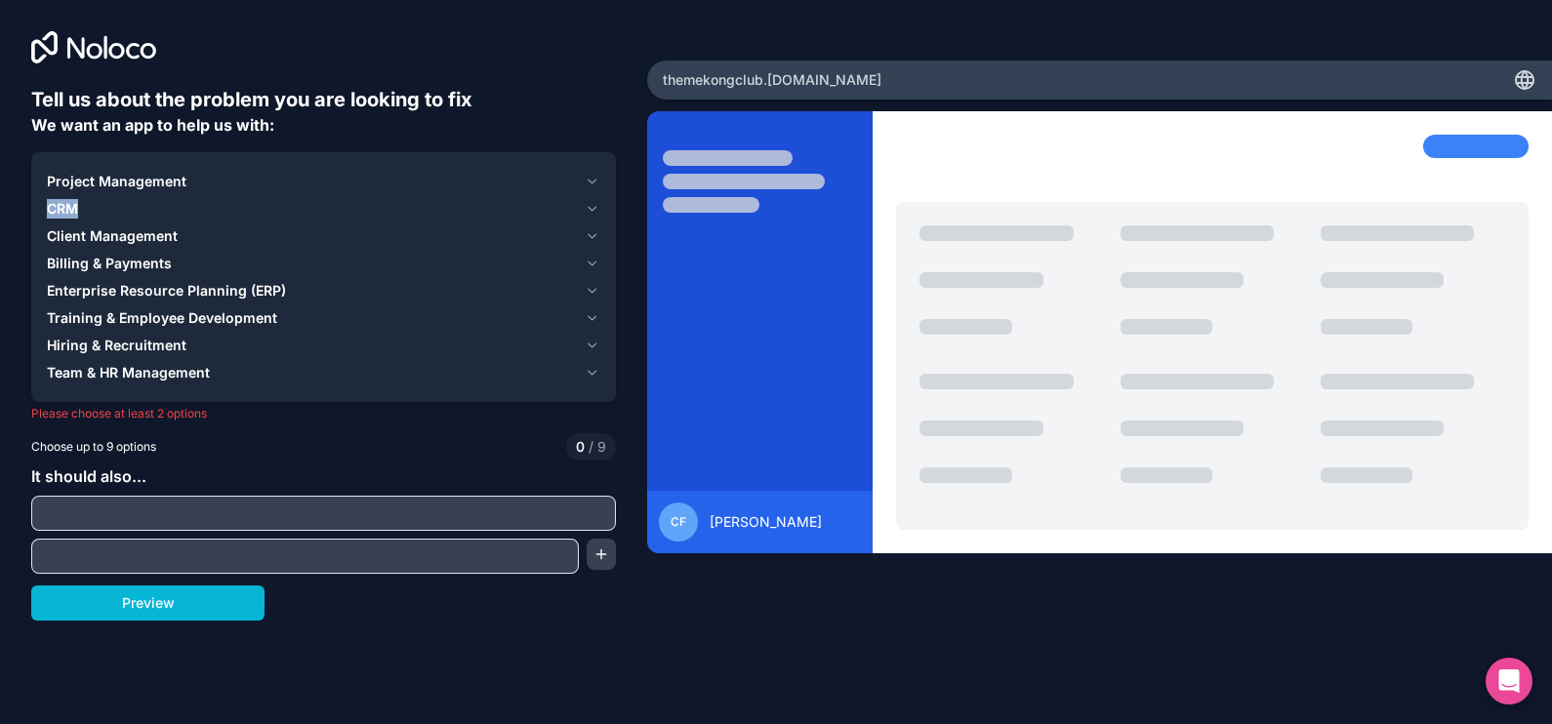
click at [587, 235] on icon "button" at bounding box center [592, 236] width 15 height 16
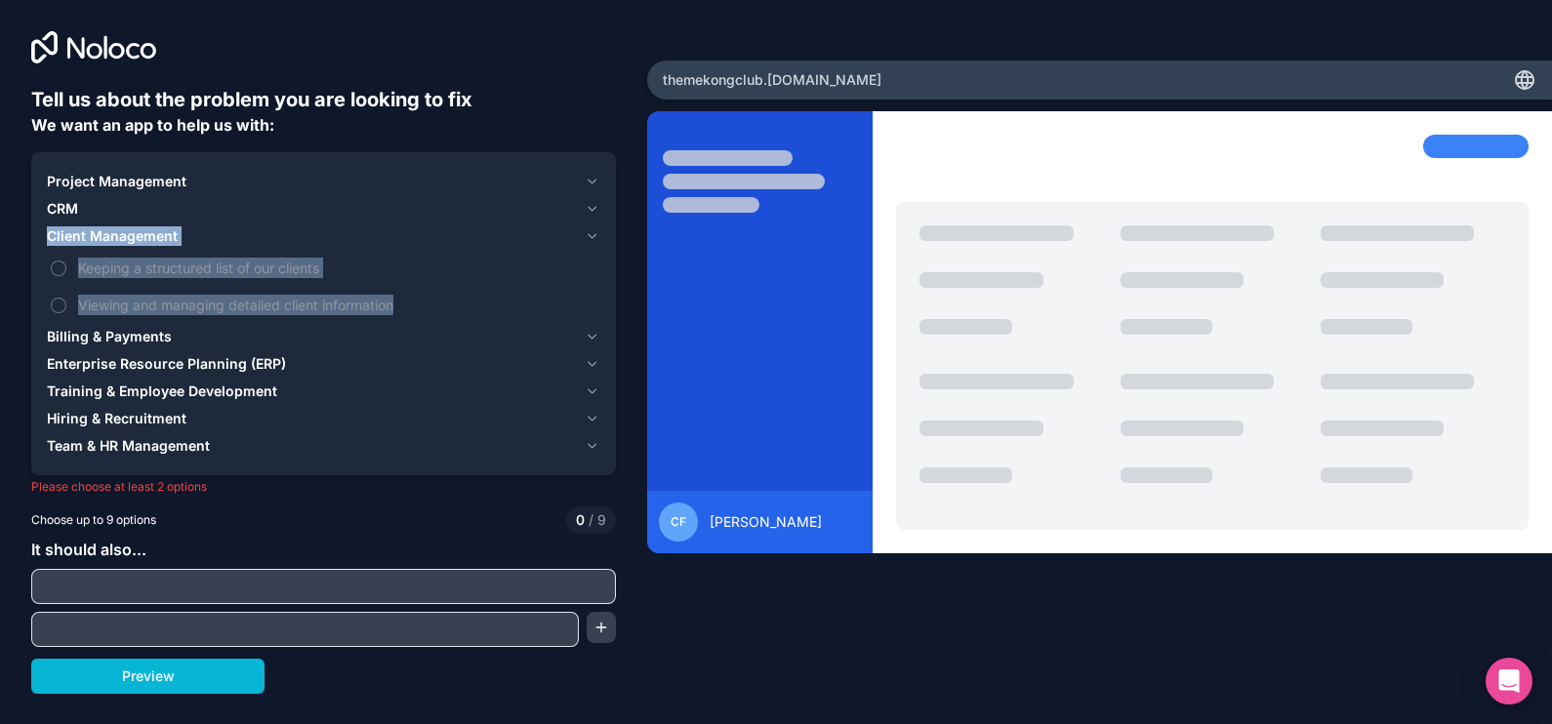
drag, startPoint x: 424, startPoint y: 298, endPoint x: 46, endPoint y: 245, distance: 381.4
click at [47, 245] on div "Client Management Keeping a structured list of our clients Viewing and managing…" at bounding box center [323, 273] width 553 height 101
copy div "Client Management Keeping a structured list of our clients Viewing and managing…"
click at [590, 345] on button "Billing & Payments" at bounding box center [323, 336] width 553 height 27
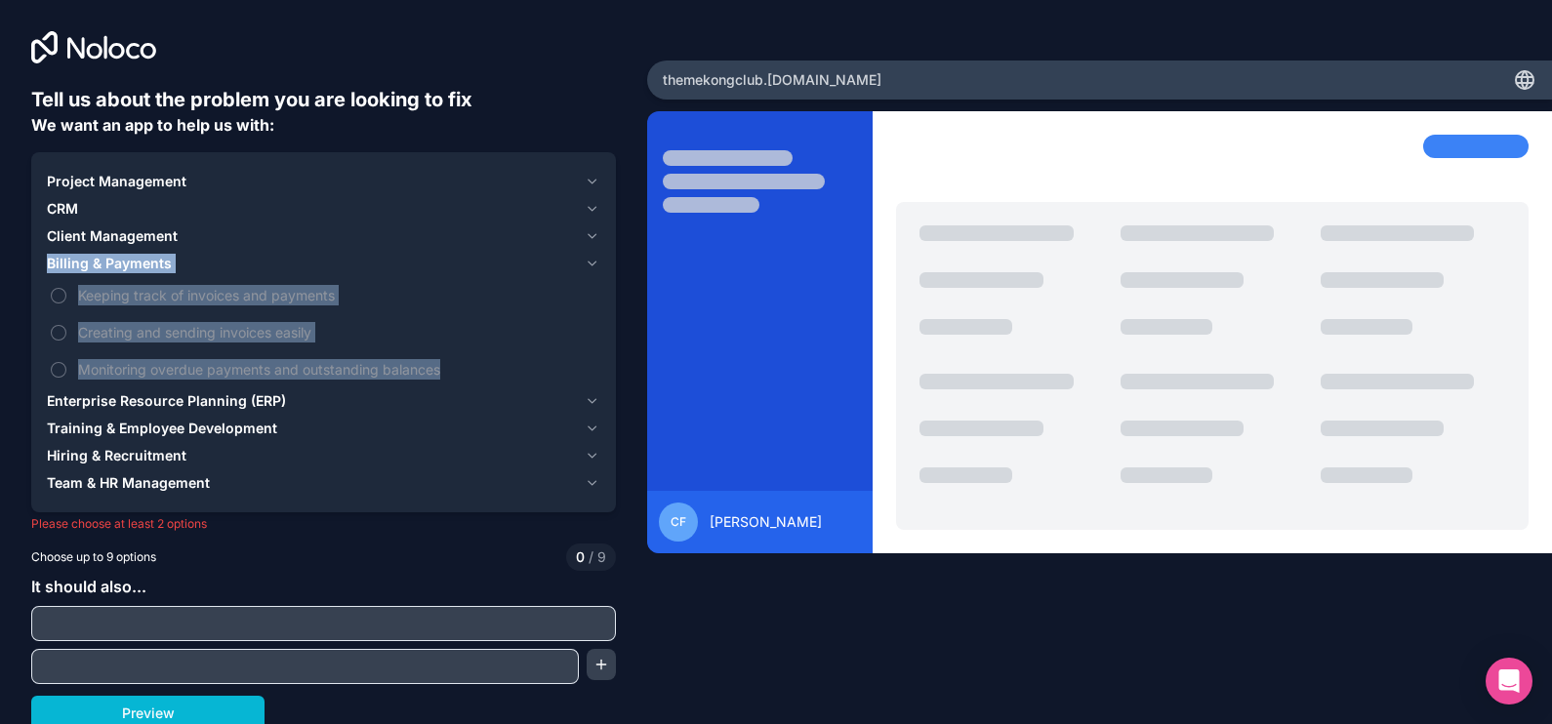
drag, startPoint x: 456, startPoint y: 370, endPoint x: 50, endPoint y: 269, distance: 418.3
click at [50, 269] on div "Billing & Payments Keeping track of invoices and payments Creating and sending …" at bounding box center [323, 319] width 553 height 138
copy div "Billing & Payments Keeping track of invoices and payments Creating and sending …"
click at [585, 261] on icon "button" at bounding box center [592, 264] width 15 height 16
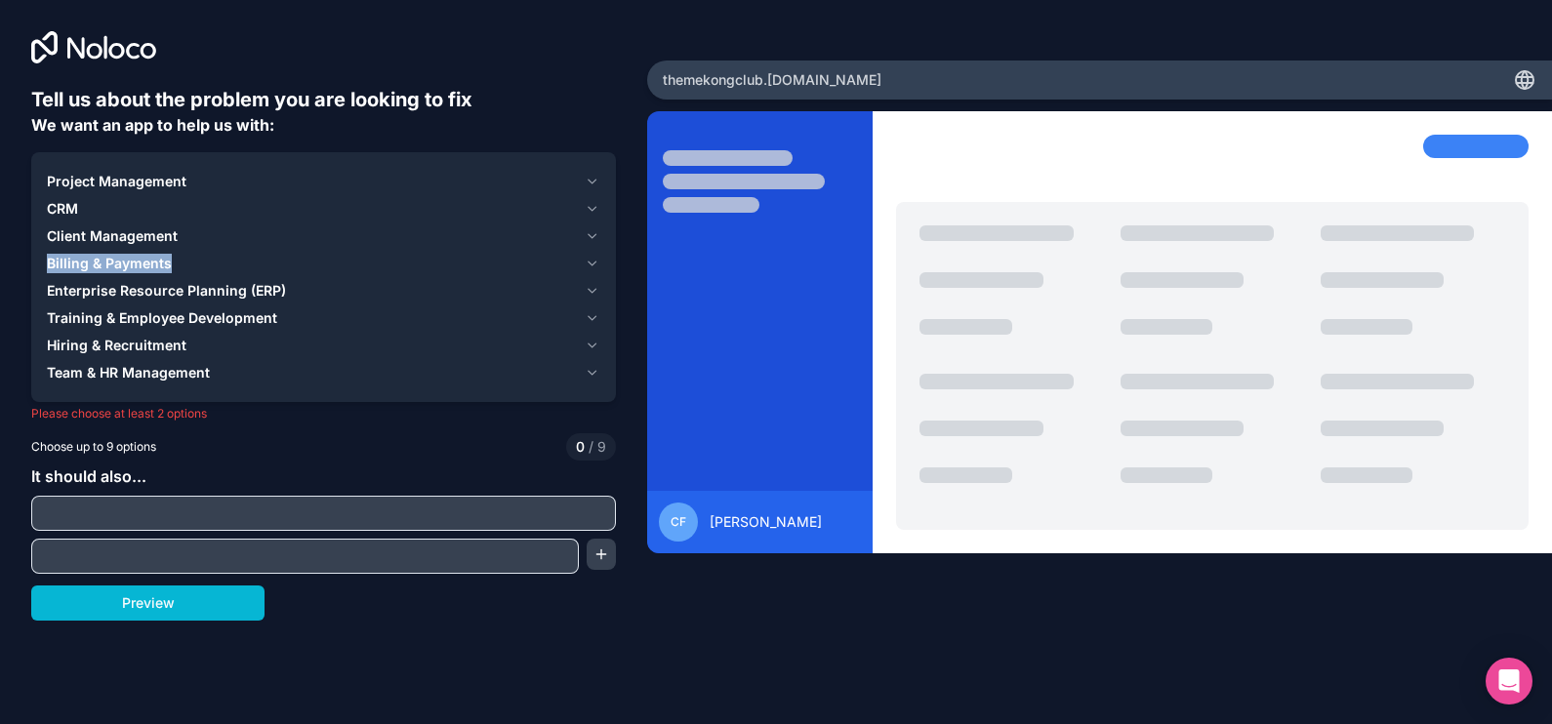
click at [585, 288] on icon "button" at bounding box center [592, 291] width 15 height 16
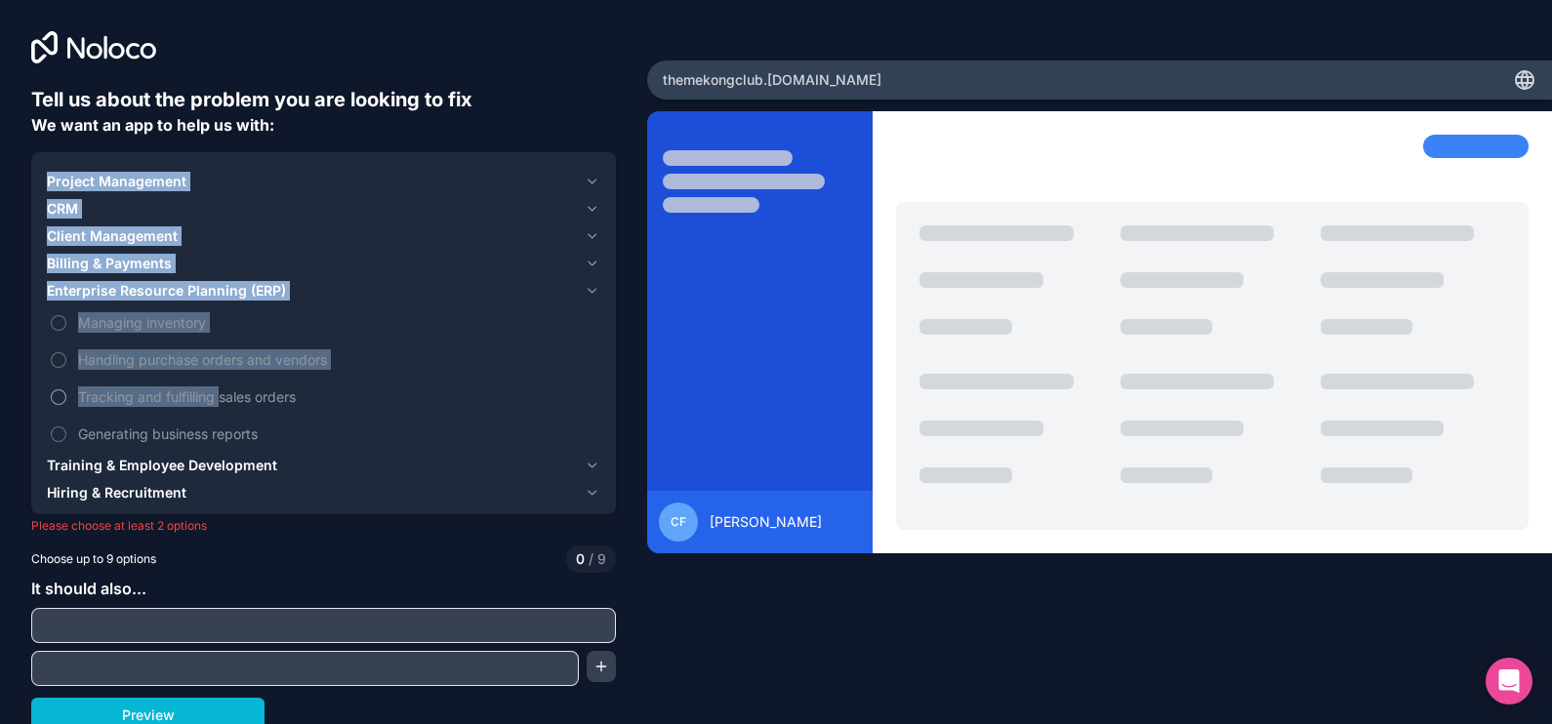
drag, startPoint x: 40, startPoint y: 288, endPoint x: 221, endPoint y: 386, distance: 205.7
click at [221, 386] on div "Project Management CRM Client Management Billing & Payments Enterprise Resource…" at bounding box center [323, 350] width 585 height 397
drag, startPoint x: 221, startPoint y: 386, endPoint x: 351, endPoint y: 424, distance: 135.9
click at [351, 424] on label "Generating business reports" at bounding box center [323, 434] width 553 height 36
click at [66, 426] on button "Generating business reports" at bounding box center [59, 434] width 16 height 16
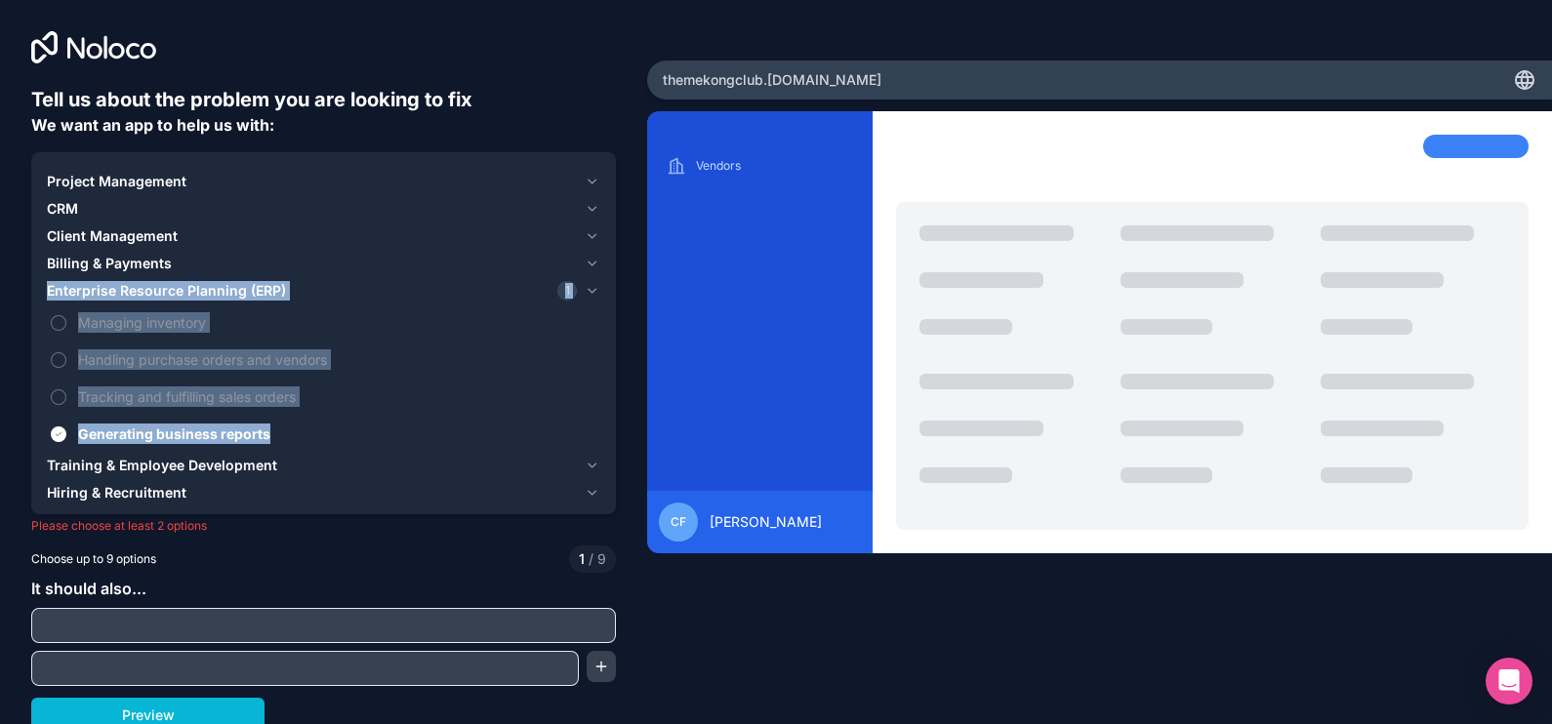
drag, startPoint x: 312, startPoint y: 430, endPoint x: 50, endPoint y: 298, distance: 294.2
click at [50, 298] on div "Enterprise Resource Planning (ERP) 1 Managing inventory Handling purchase order…" at bounding box center [323, 364] width 553 height 175
copy div "Enterprise Resource Planning (ERP) 1 Managing inventory Handling purchase order…"
click at [585, 293] on icon "button" at bounding box center [592, 291] width 15 height 16
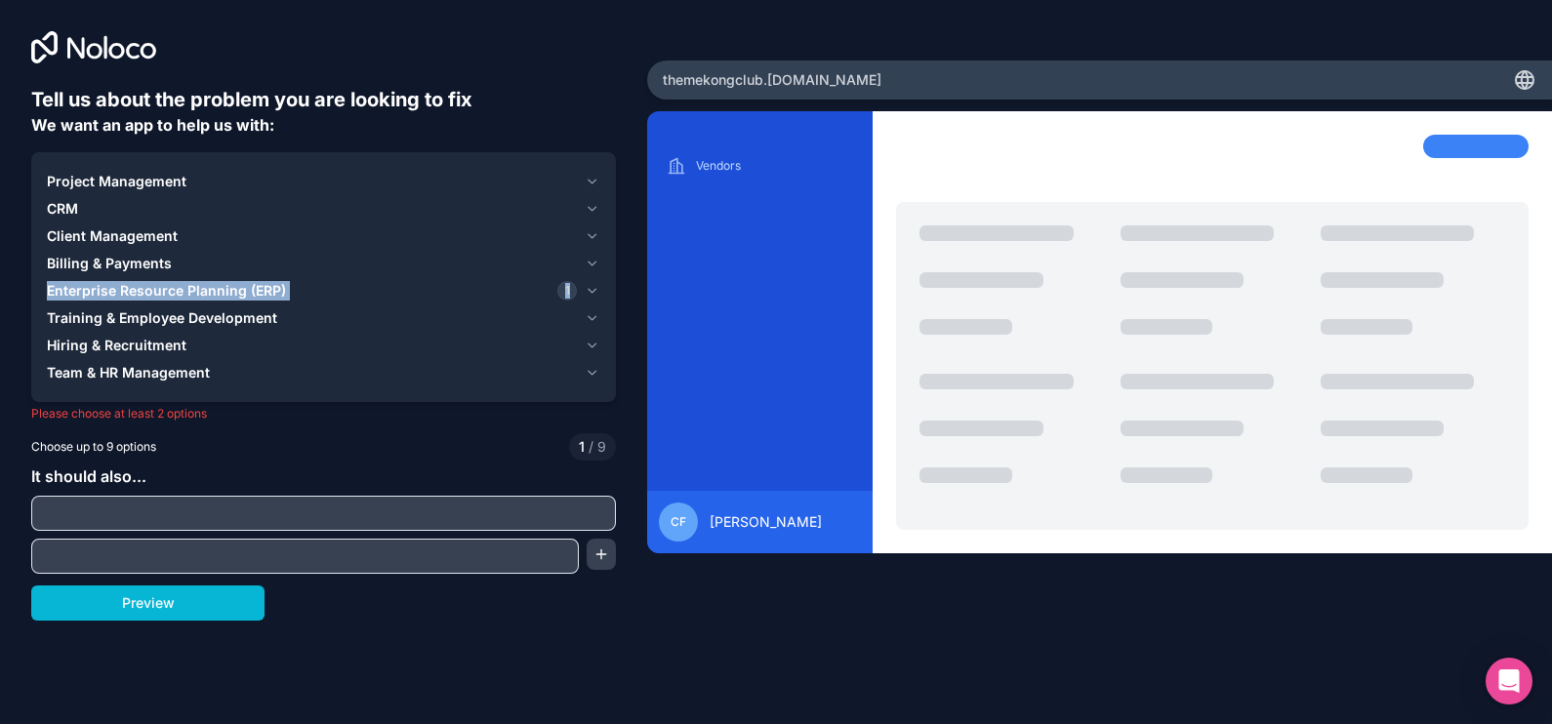
click at [581, 293] on button "Enterprise Resource Planning (ERP) 1" at bounding box center [323, 290] width 553 height 27
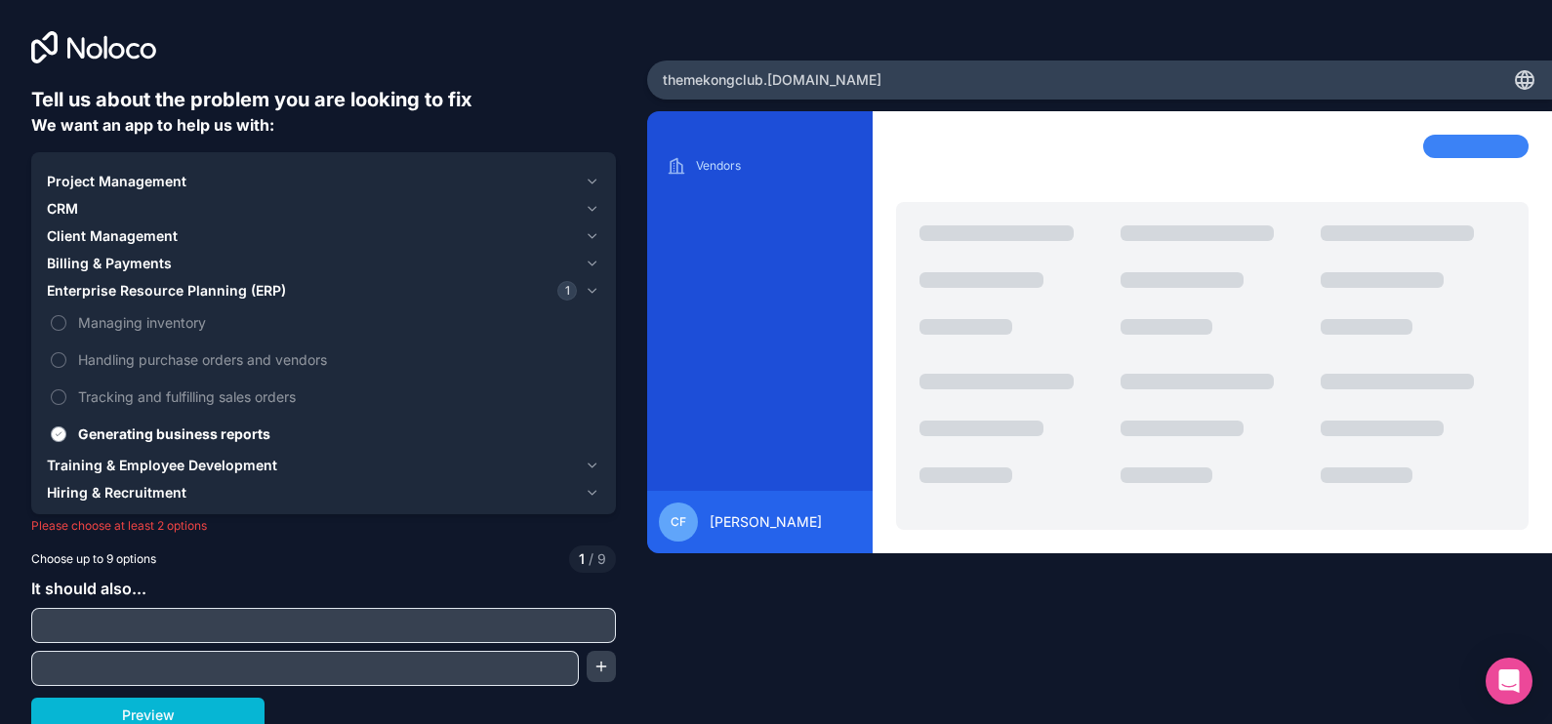
click at [145, 429] on span "Generating business reports" at bounding box center [337, 434] width 518 height 20
click at [66, 429] on button "Generating business reports" at bounding box center [59, 434] width 16 height 16
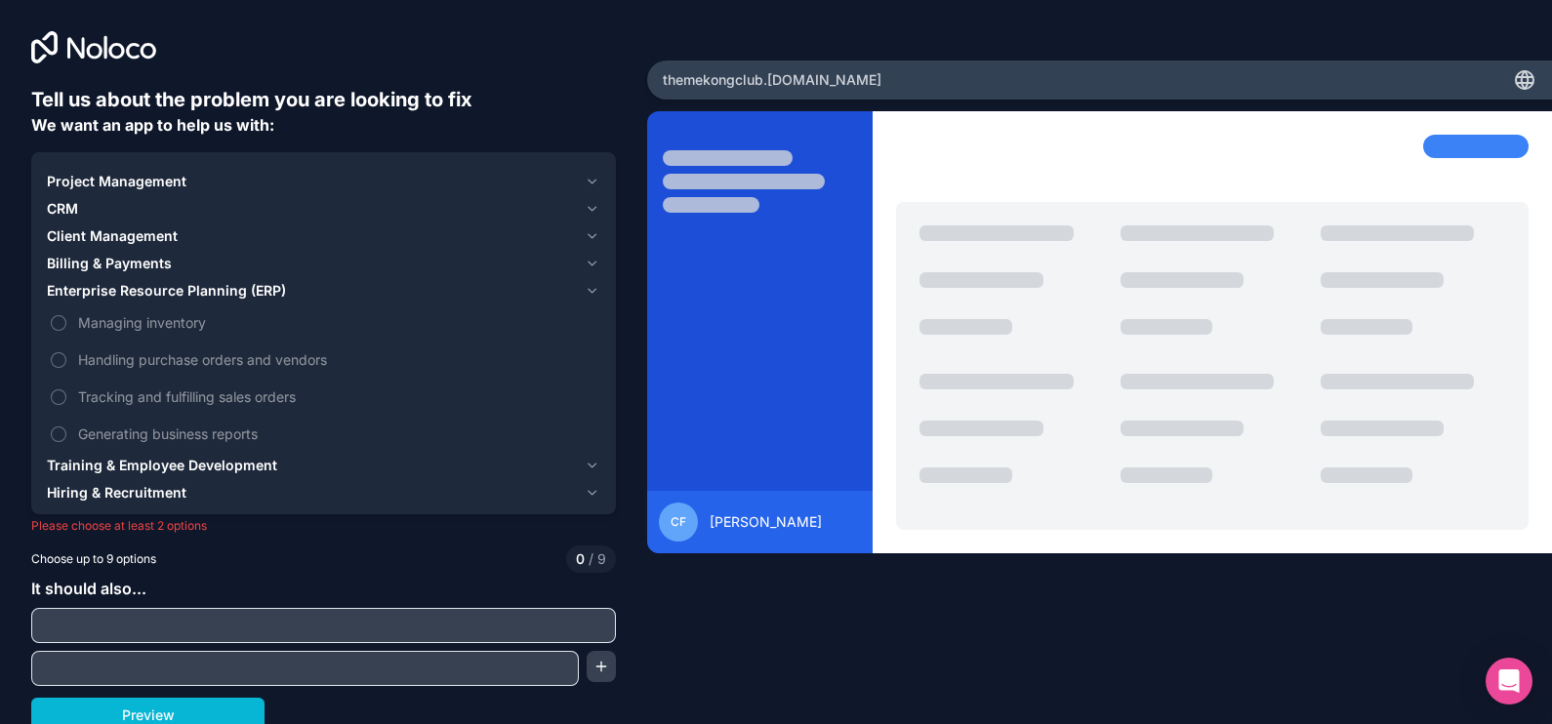
click at [585, 291] on icon "button" at bounding box center [592, 291] width 15 height 16
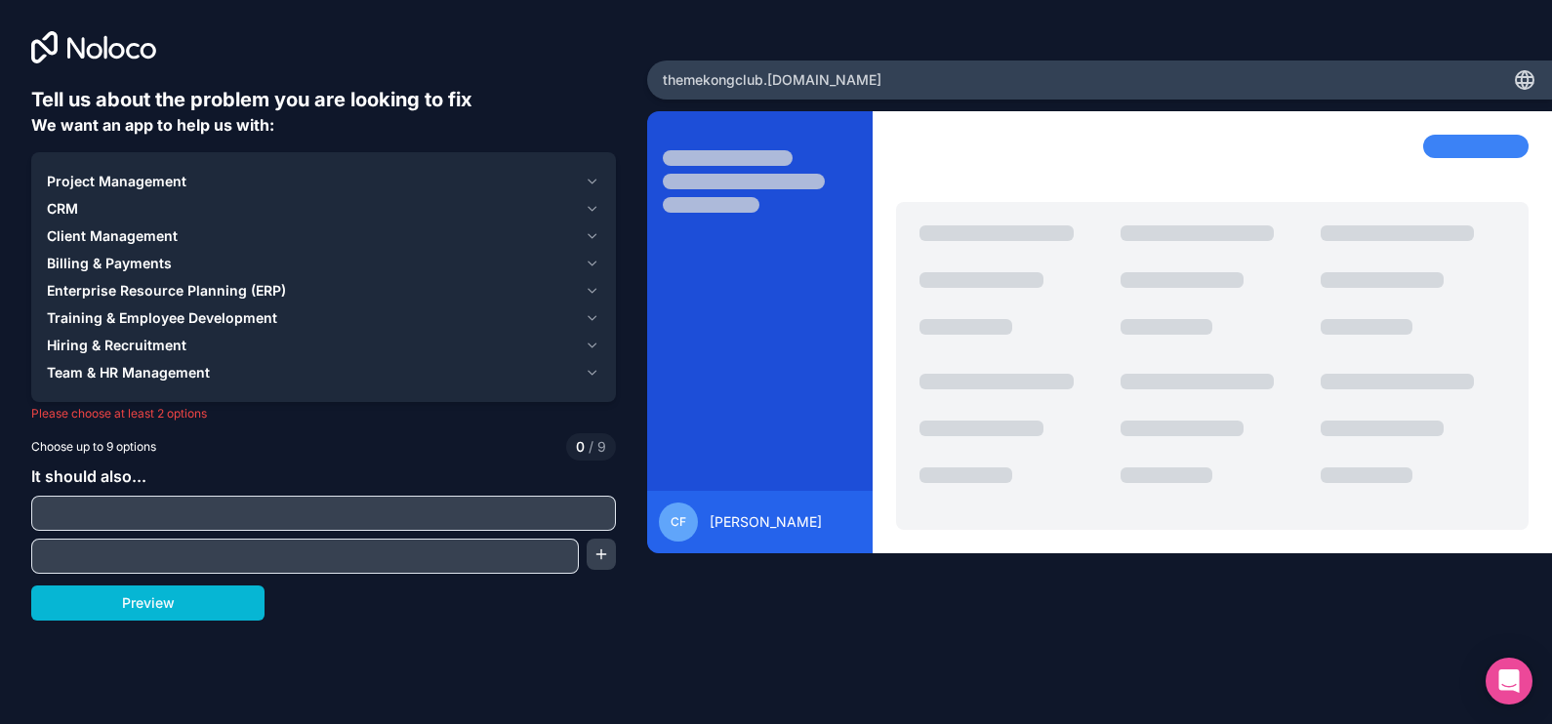
click at [585, 317] on icon "button" at bounding box center [592, 318] width 15 height 16
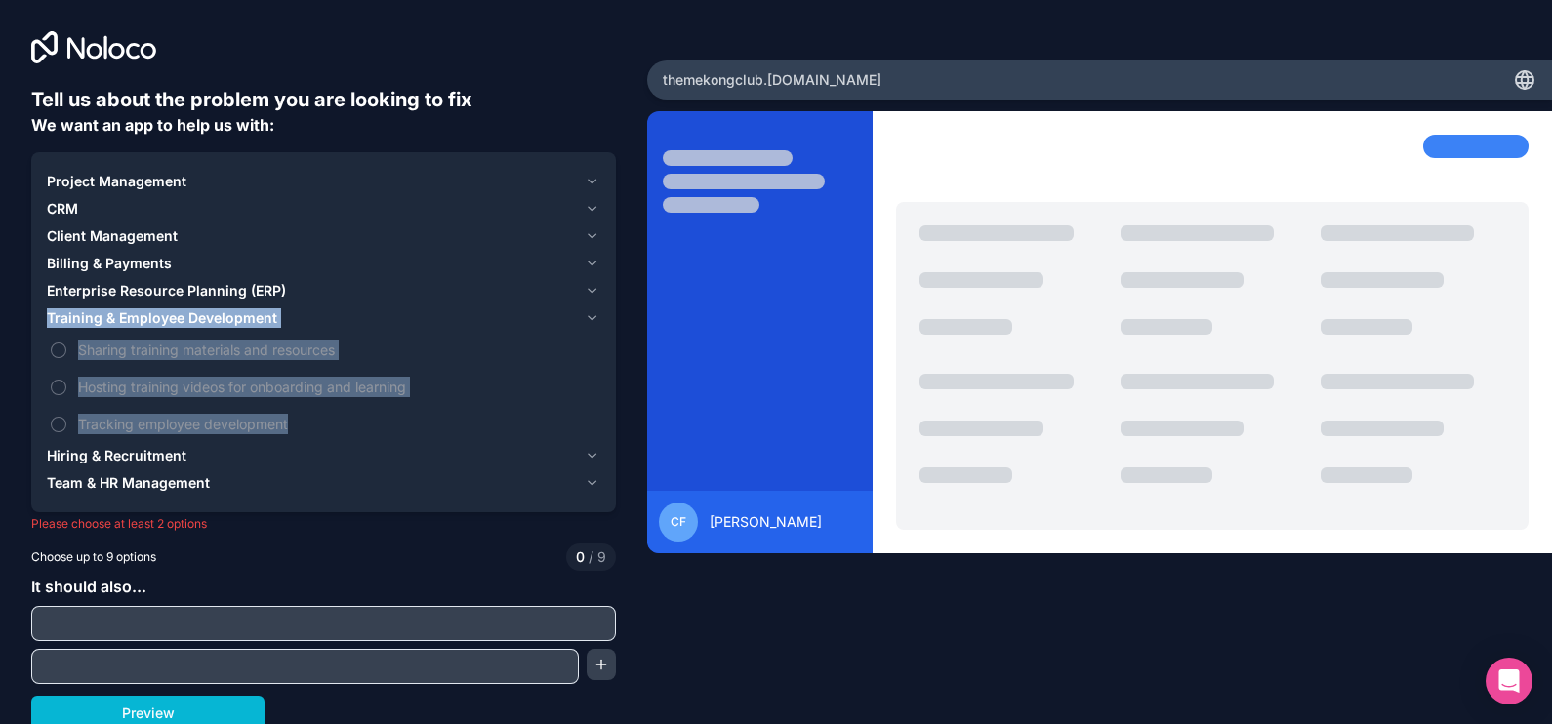
drag, startPoint x: 304, startPoint y: 424, endPoint x: 47, endPoint y: 322, distance: 276.9
click at [47, 322] on div "Training & Employee Development Sharing training materials and resources Hostin…" at bounding box center [323, 373] width 553 height 138
copy div "Training & Employee Development Sharing training materials and resources Hostin…"
click at [585, 457] on icon "button" at bounding box center [592, 456] width 15 height 16
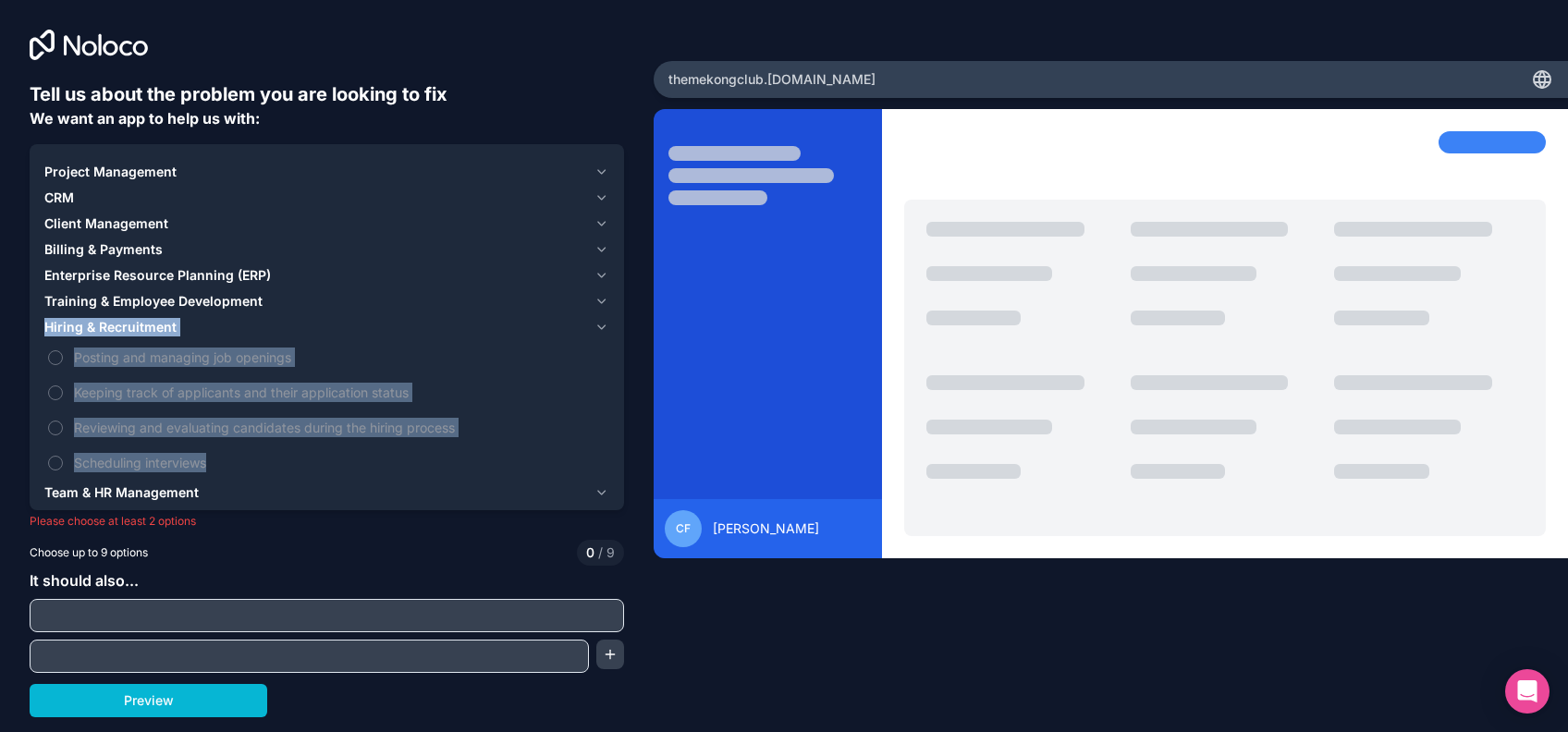
drag, startPoint x: 250, startPoint y: 459, endPoint x: 45, endPoint y: 330, distance: 242.2
click at [45, 330] on div "Hiring & Recruitment Posting and managing job openings Keeping track of applica…" at bounding box center [327, 397] width 565 height 166
copy div "Hiring & Recruitment Posting and managing job openings Keeping track of applica…"
click at [603, 327] on icon "button" at bounding box center [602, 328] width 8 height 4
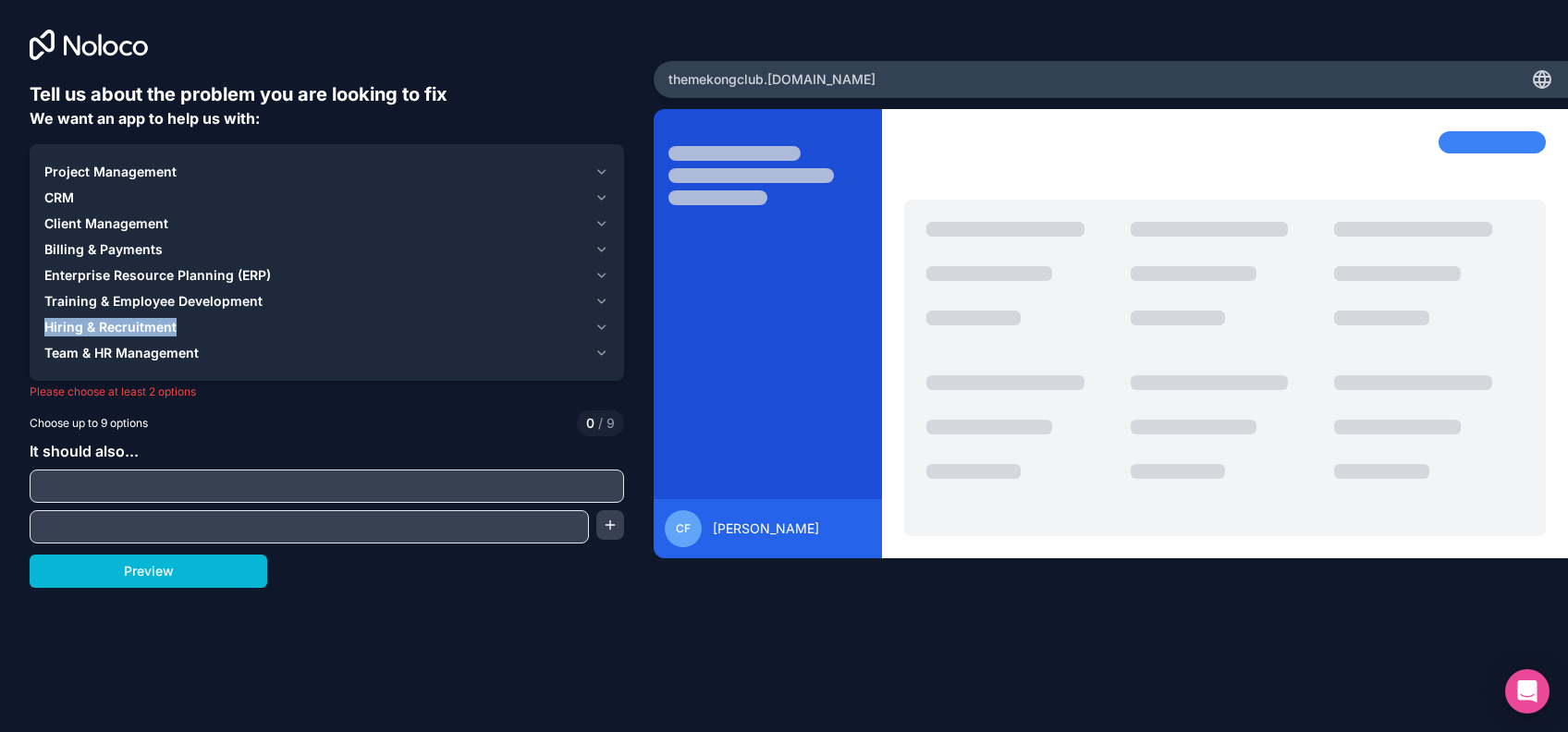
click at [602, 355] on icon "button" at bounding box center [602, 353] width 14 height 15
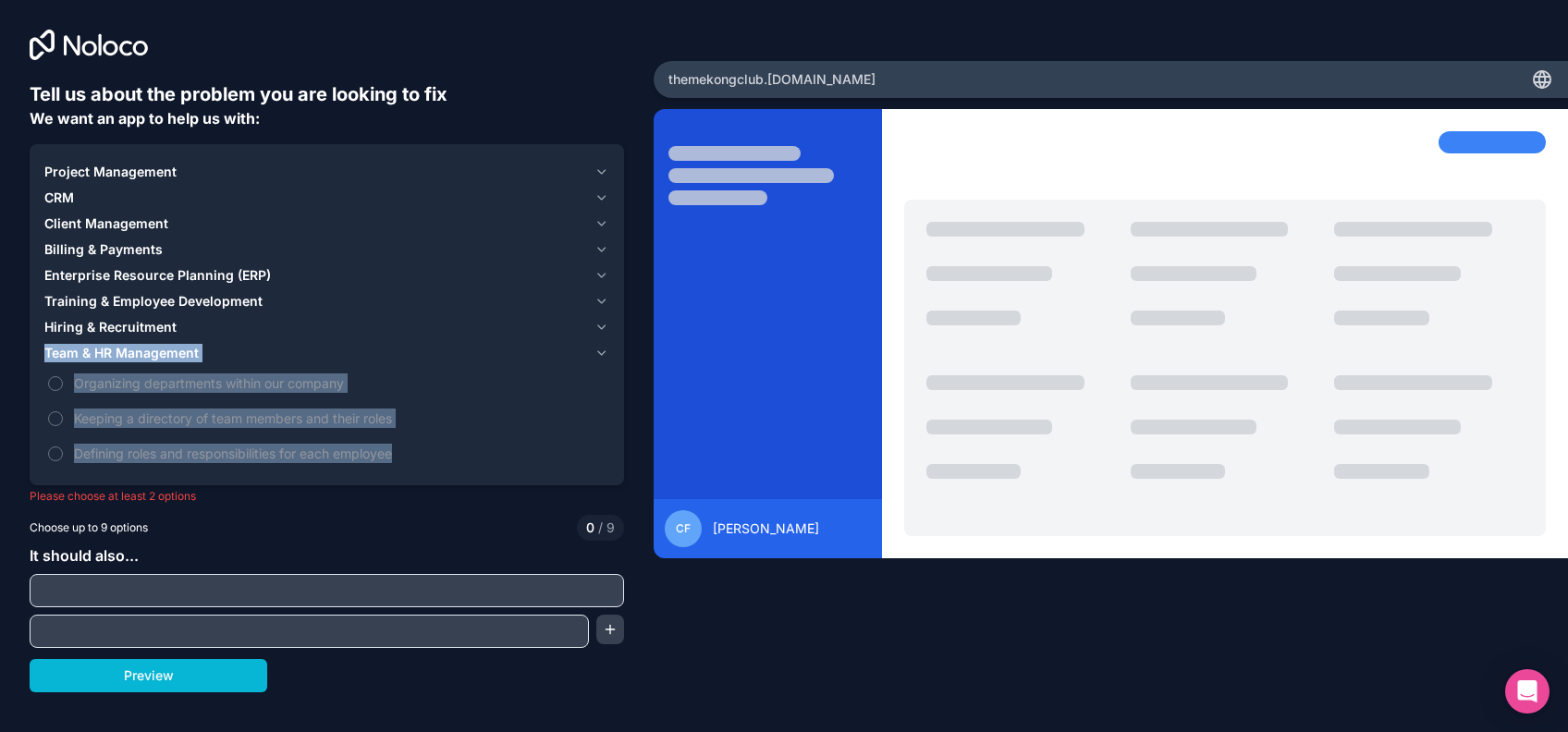
drag, startPoint x: 442, startPoint y: 453, endPoint x: 45, endPoint y: 353, distance: 409.4
click at [45, 353] on div "Team & HR Management Organizing departments within our company Keeping a direct…" at bounding box center [327, 405] width 565 height 131
copy div "Team & HR Management Organizing departments within our company Keeping a direct…"
click at [605, 355] on icon "button" at bounding box center [602, 353] width 14 height 15
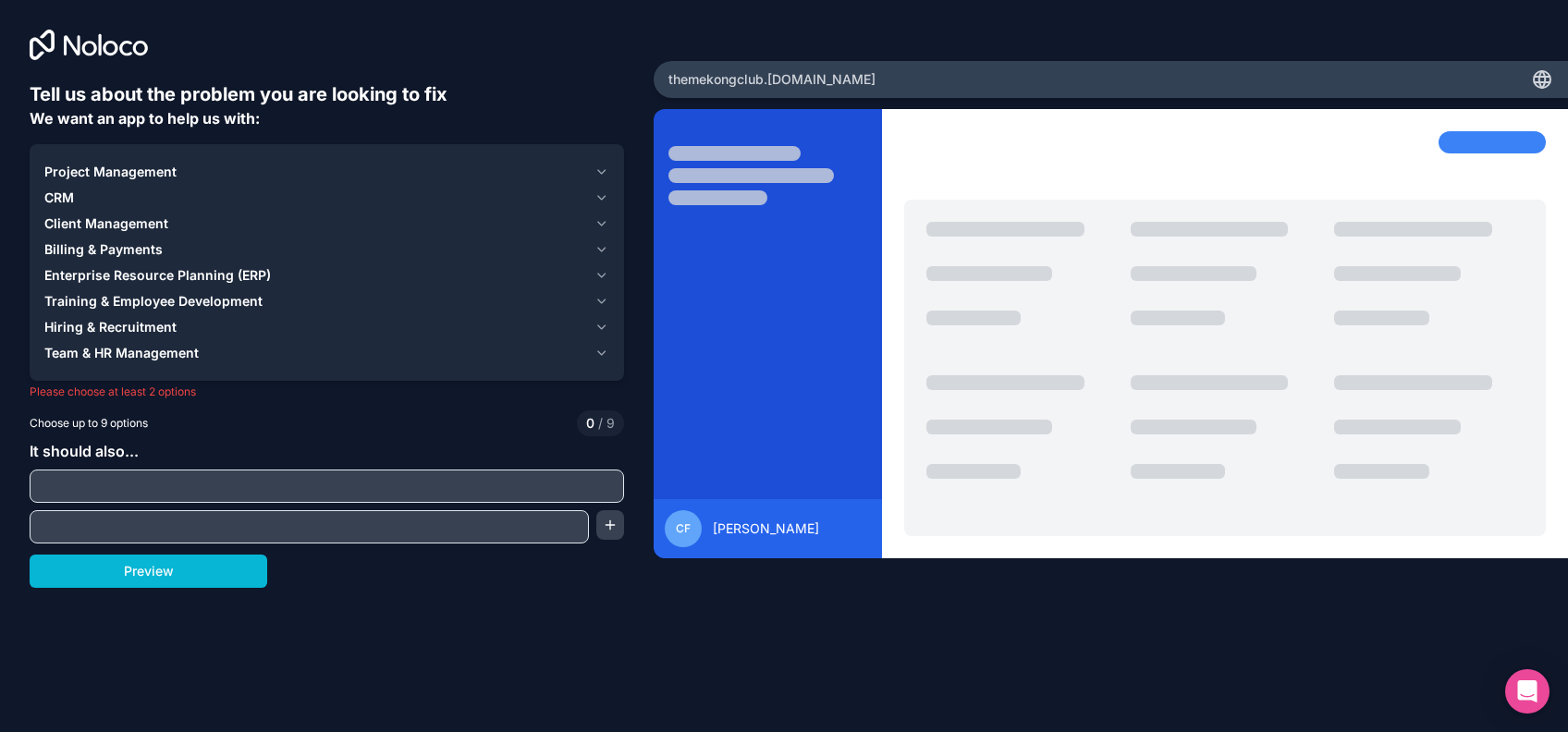
click at [387, 450] on div "It should also..." at bounding box center [327, 491] width 595 height 103
click at [311, 481] on input "text" at bounding box center [327, 486] width 586 height 26
click at [322, 428] on div "Choose up to 9 options 0 / 9" at bounding box center [327, 422] width 595 height 26
click at [227, 548] on button "Preview" at bounding box center [148, 571] width 238 height 33
